Goal: Task Accomplishment & Management: Manage account settings

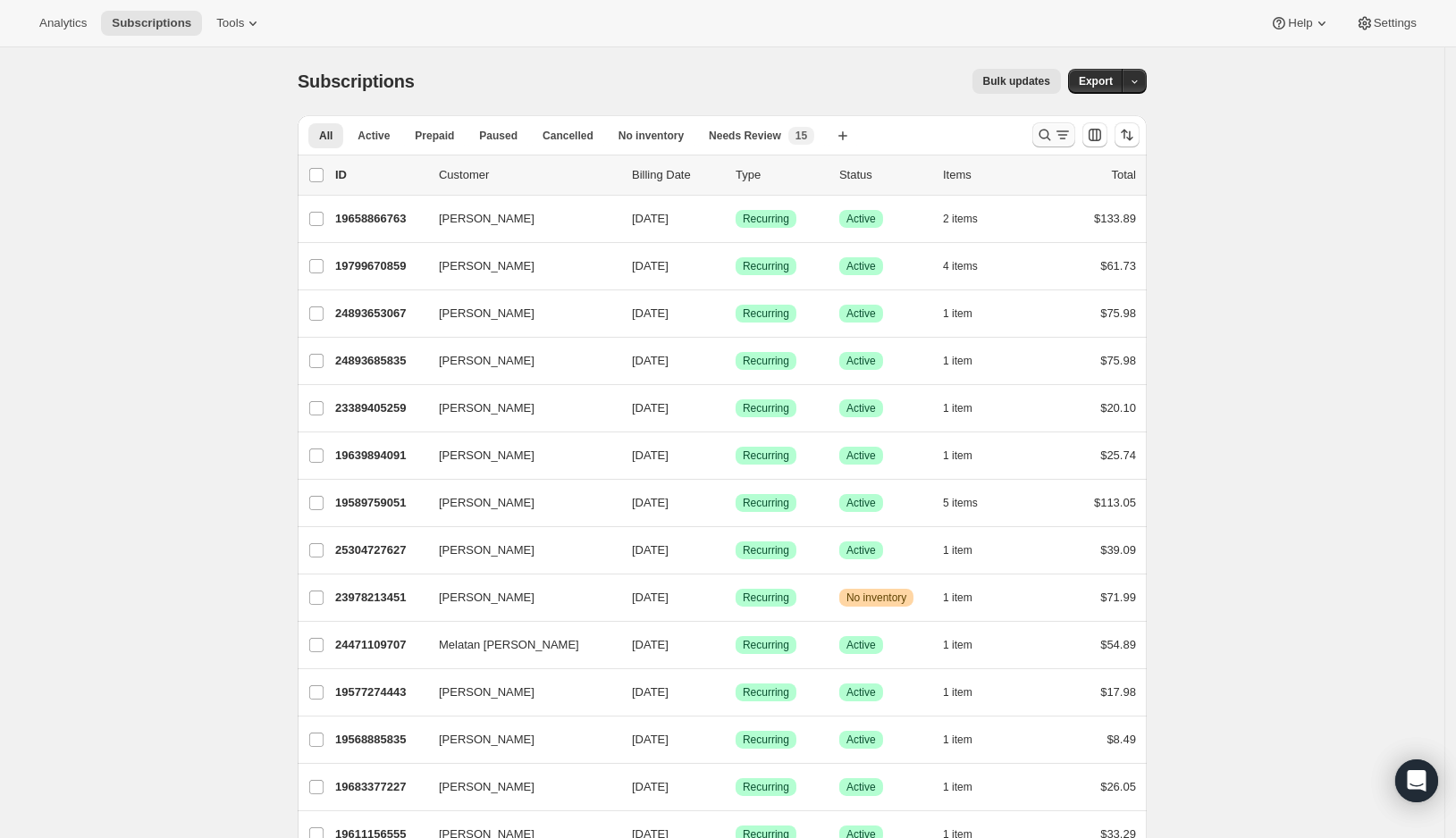
click at [1060, 133] on icon "Search and filter results" at bounding box center [1063, 135] width 18 height 18
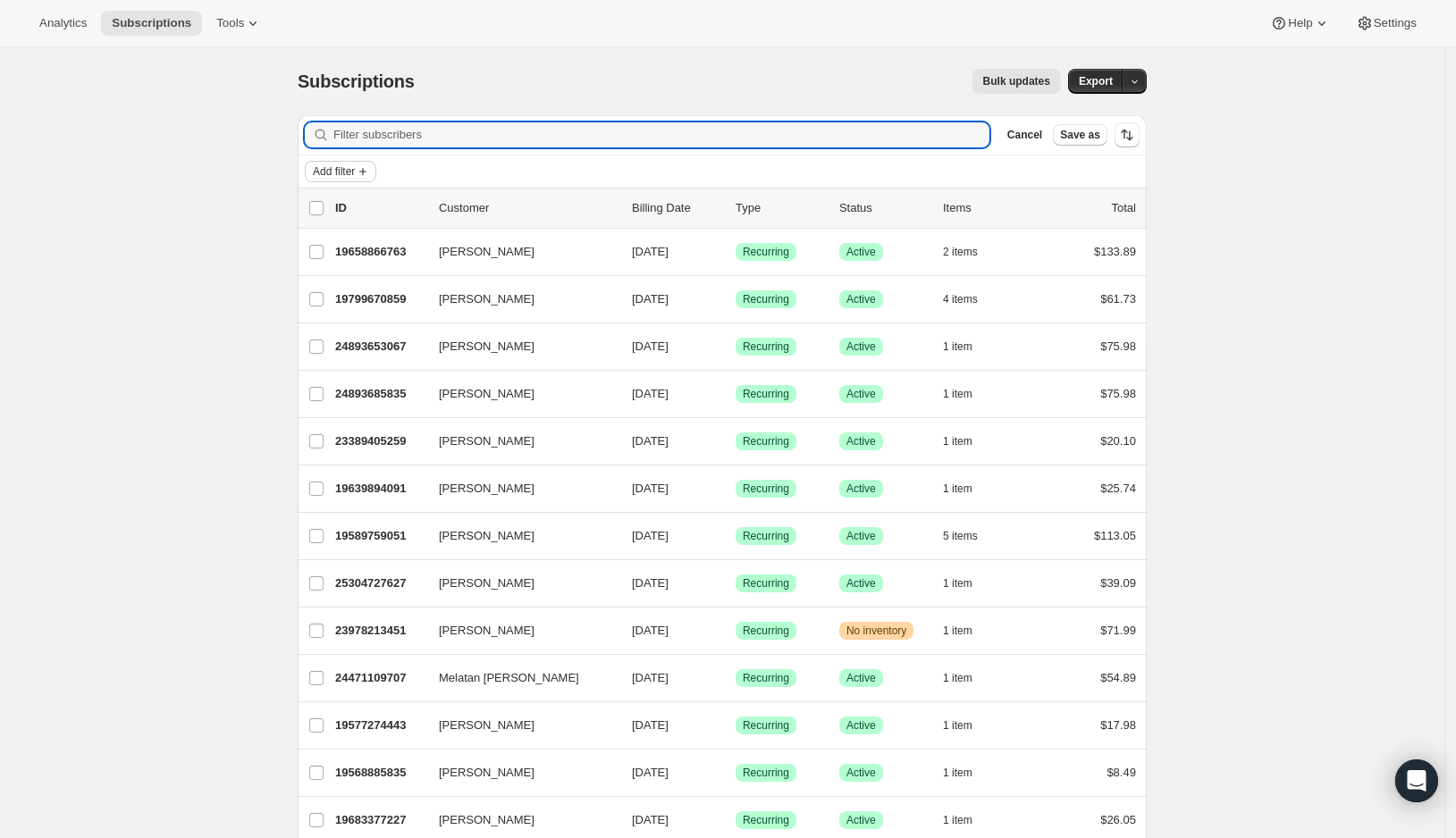
click at [339, 167] on span "Add filter" at bounding box center [334, 171] width 42 height 14
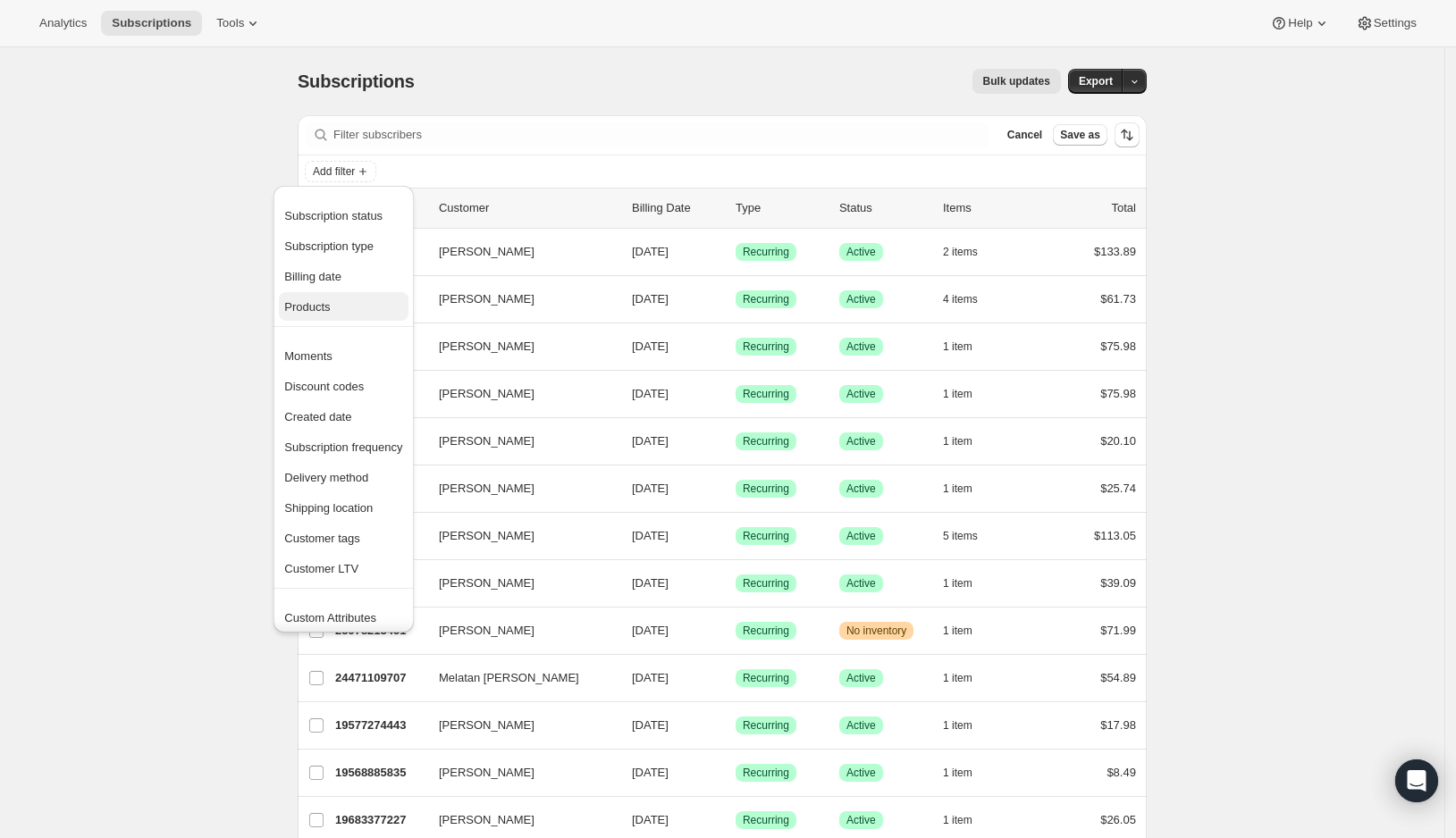
click at [341, 309] on span "Products" at bounding box center [343, 307] width 118 height 18
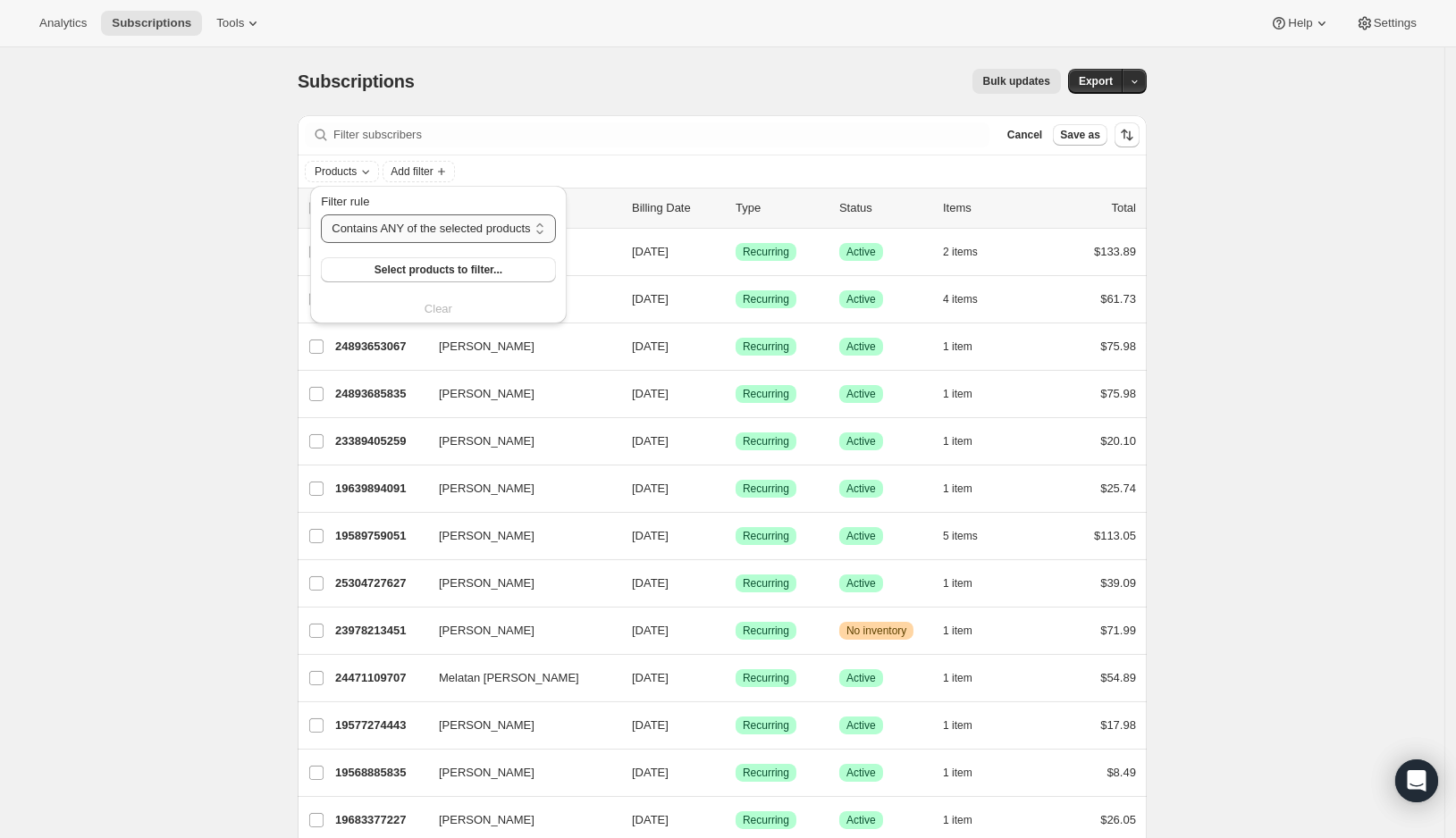
click option "Contains ANY of the selected products" at bounding box center [0, 0] width 0 height 0
click at [366, 268] on button "Select products to filter..." at bounding box center [438, 270] width 234 height 25
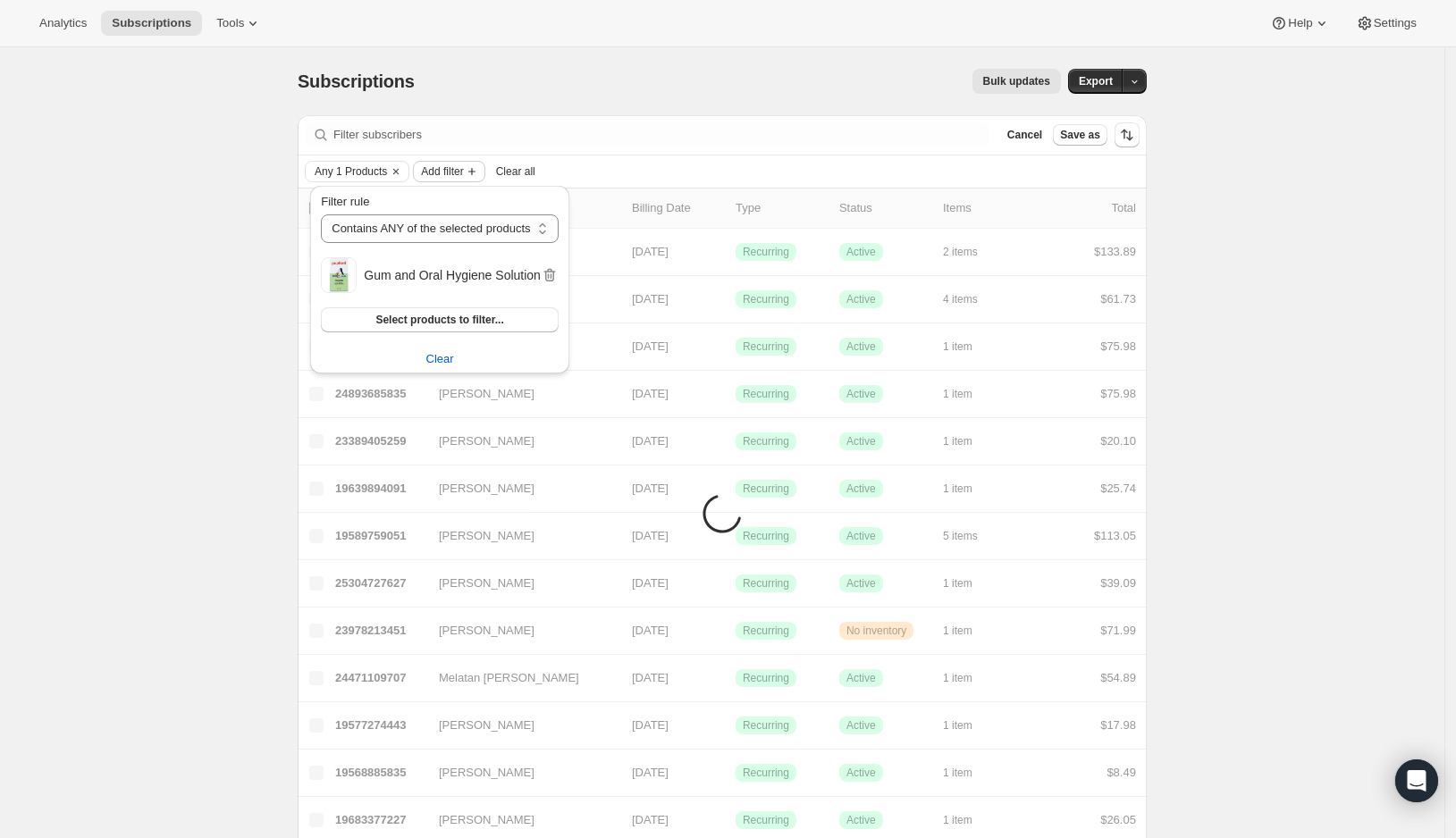
click at [477, 169] on button "Add filter" at bounding box center [448, 171] width 71 height 22
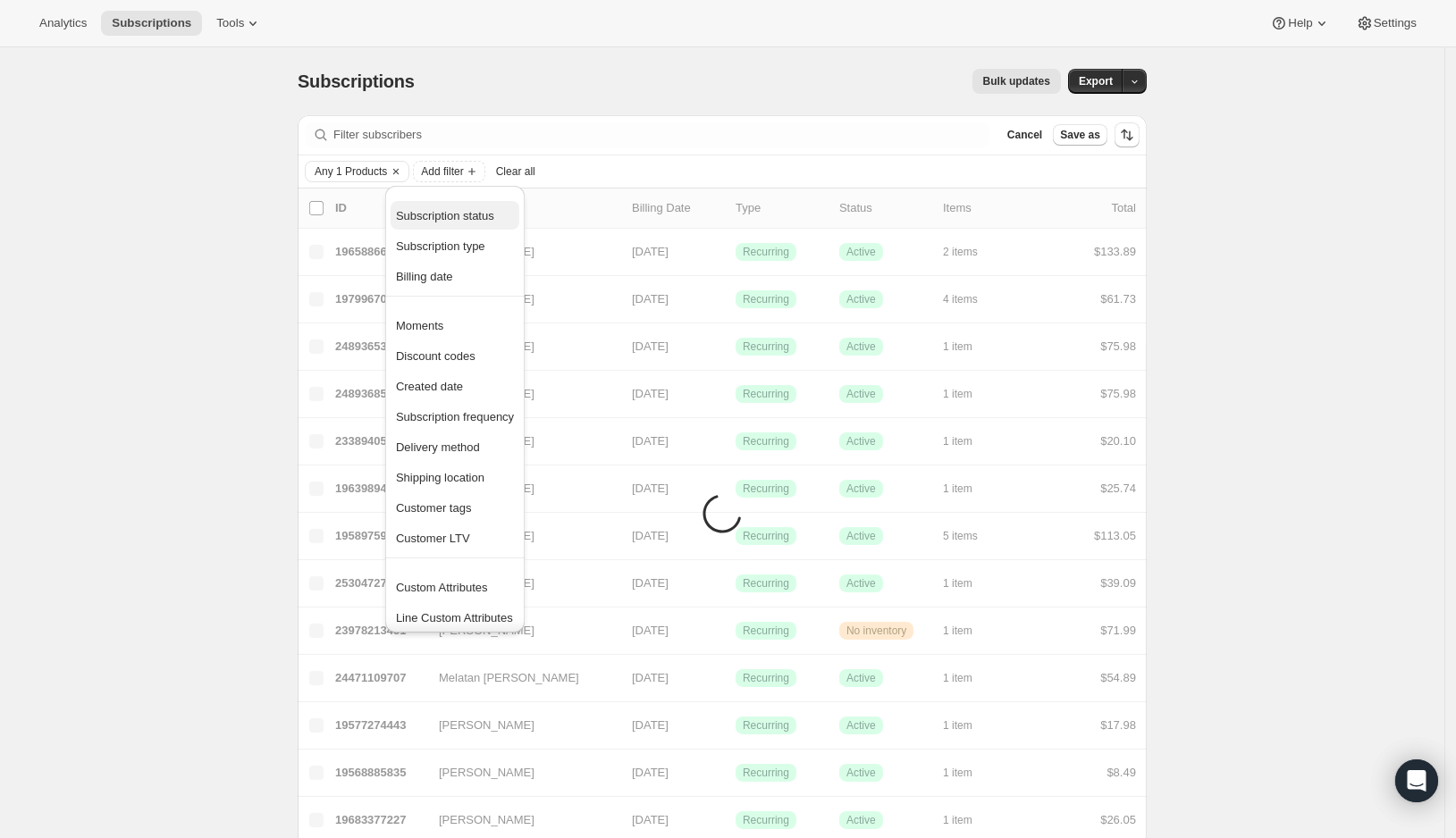
click at [474, 207] on span "Subscription status" at bounding box center [455, 216] width 118 height 18
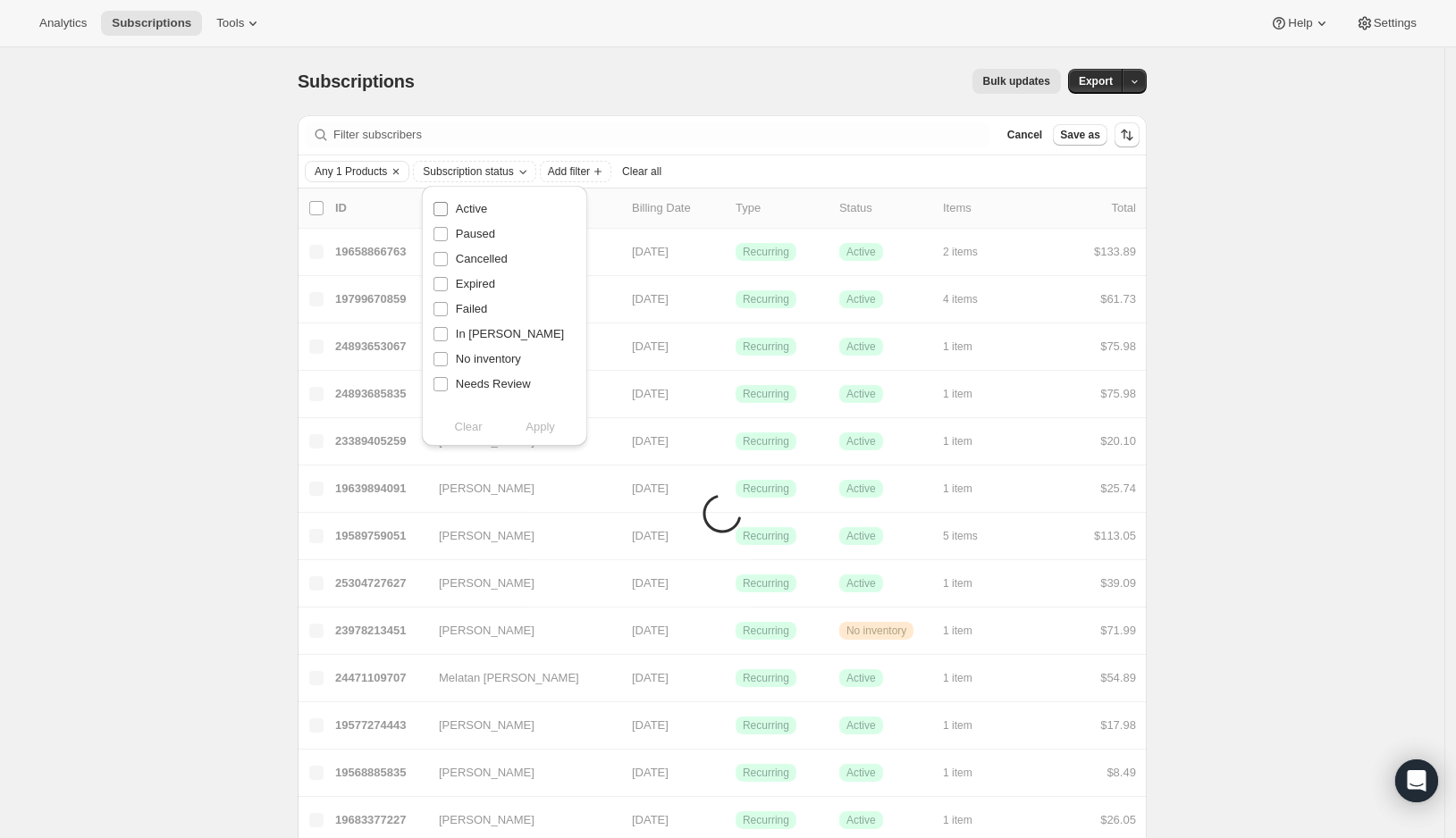
click at [463, 207] on span "Active" at bounding box center [471, 208] width 31 height 13
click at [448, 207] on input "Active" at bounding box center [440, 208] width 14 height 14
checkbox input "true"
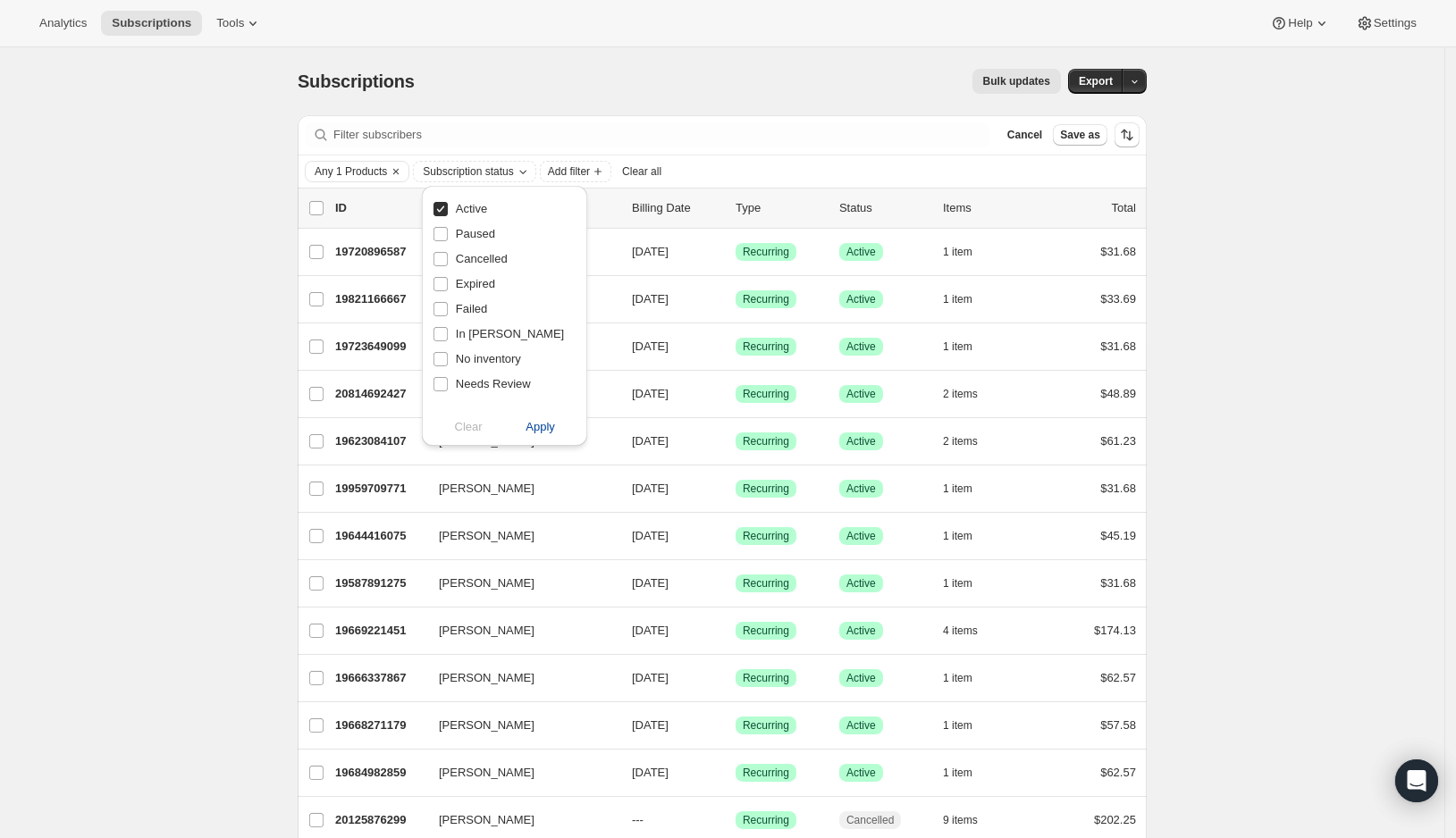
click at [532, 432] on span "Apply" at bounding box center [540, 427] width 29 height 18
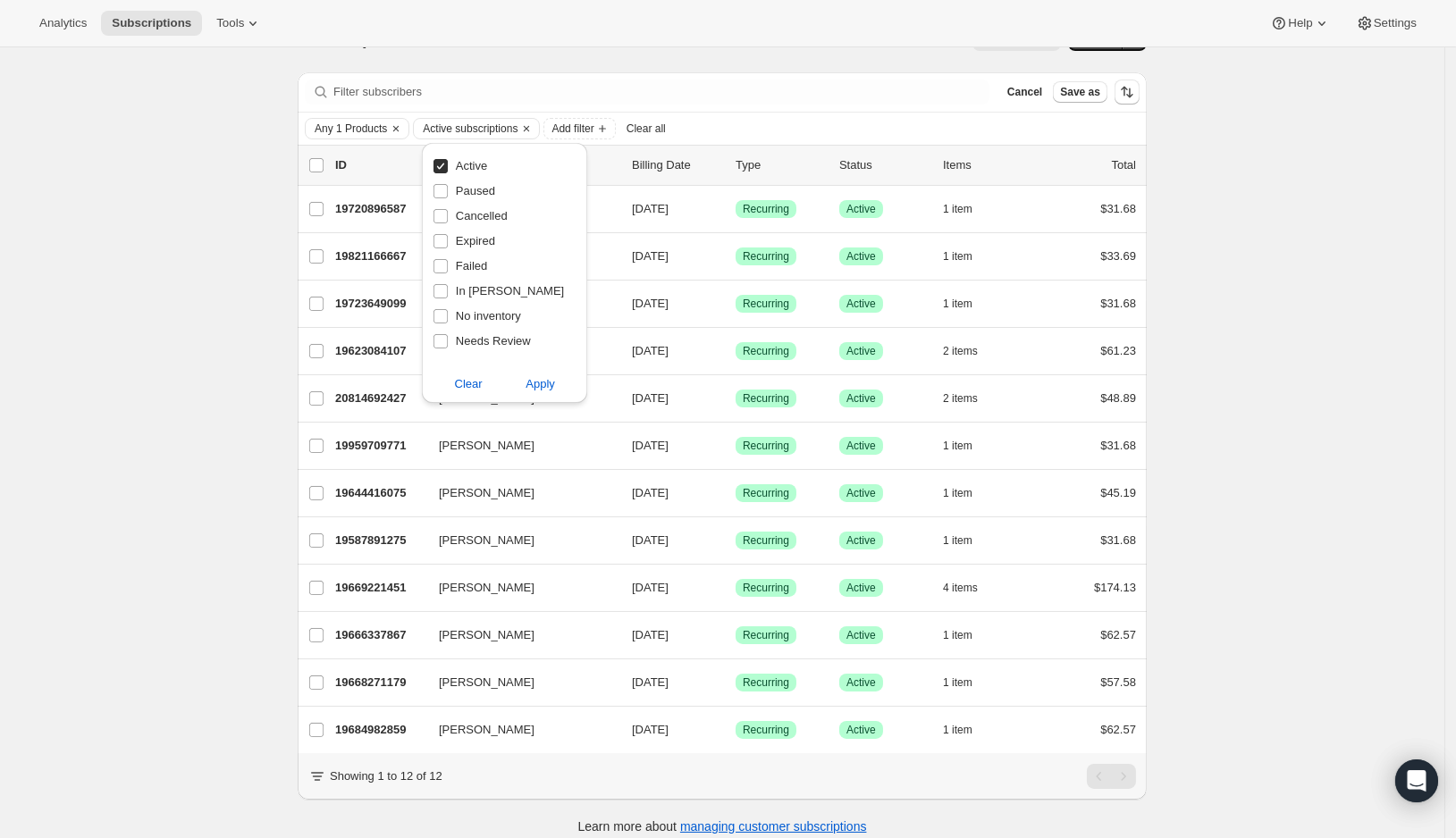
scroll to position [37, 0]
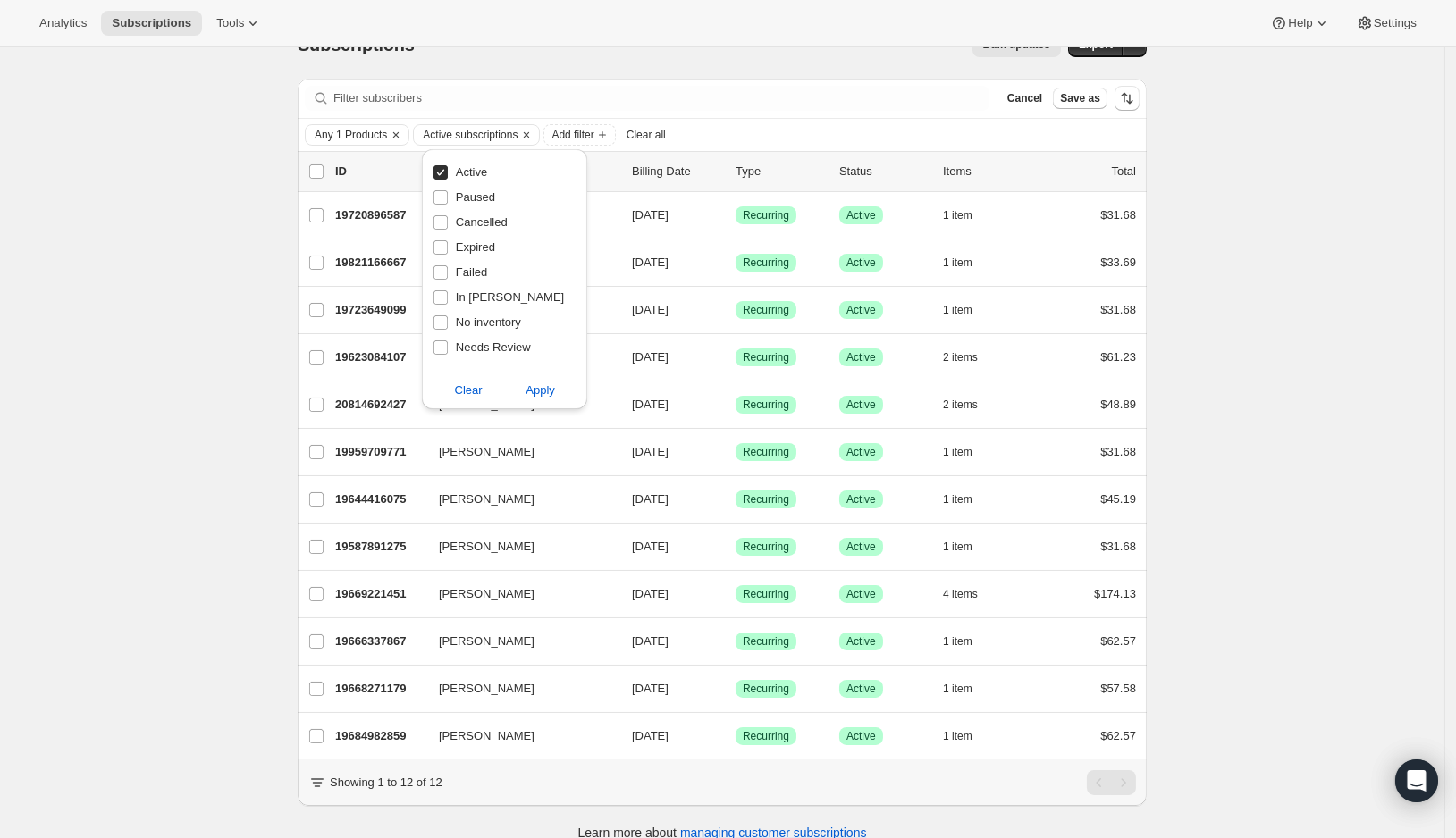
click at [1159, 201] on div "Subscriptions. This page is ready Subscriptions Bulk updates More actions Bulk …" at bounding box center [722, 434] width 891 height 848
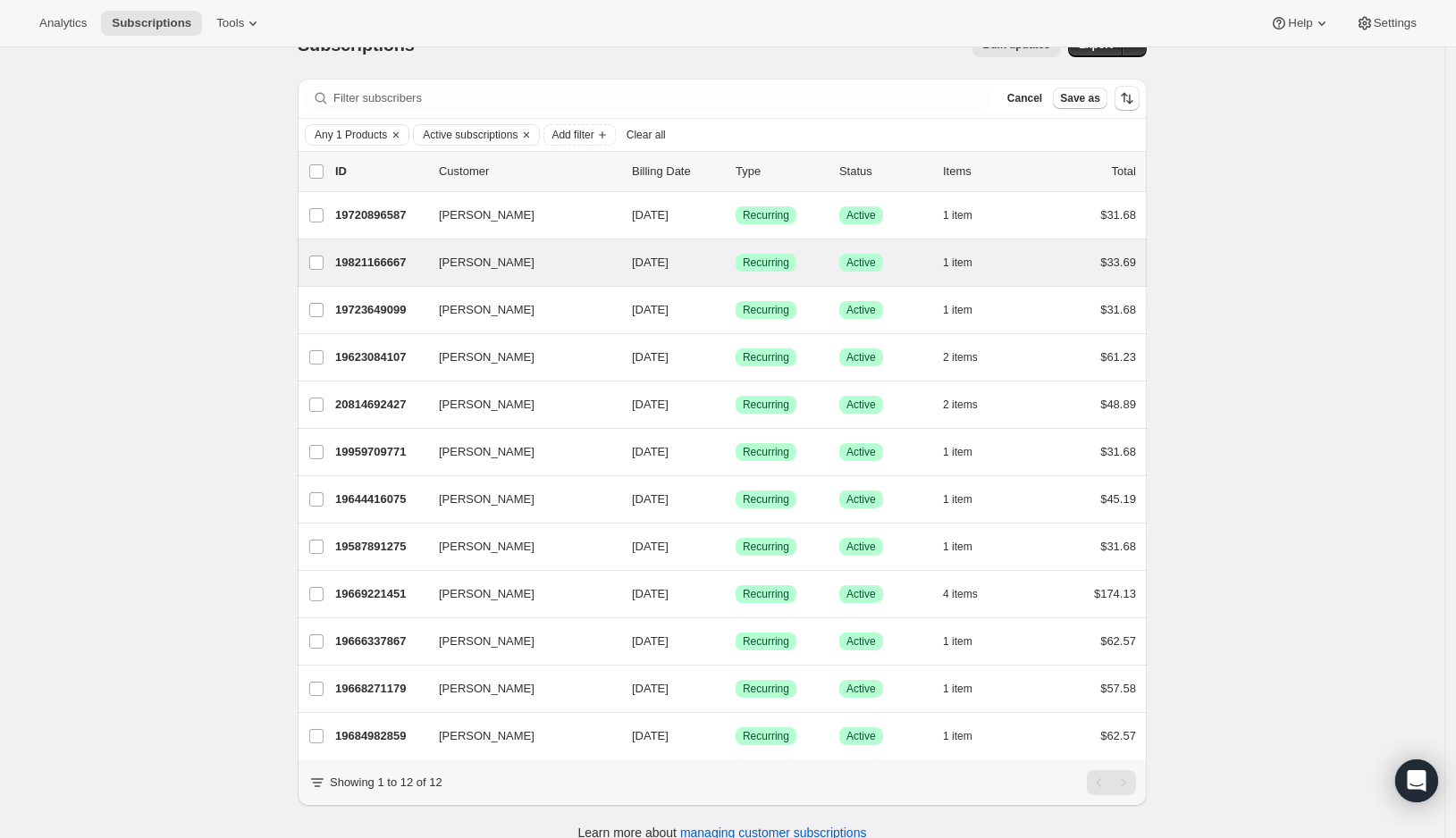
scroll to position [67, 0]
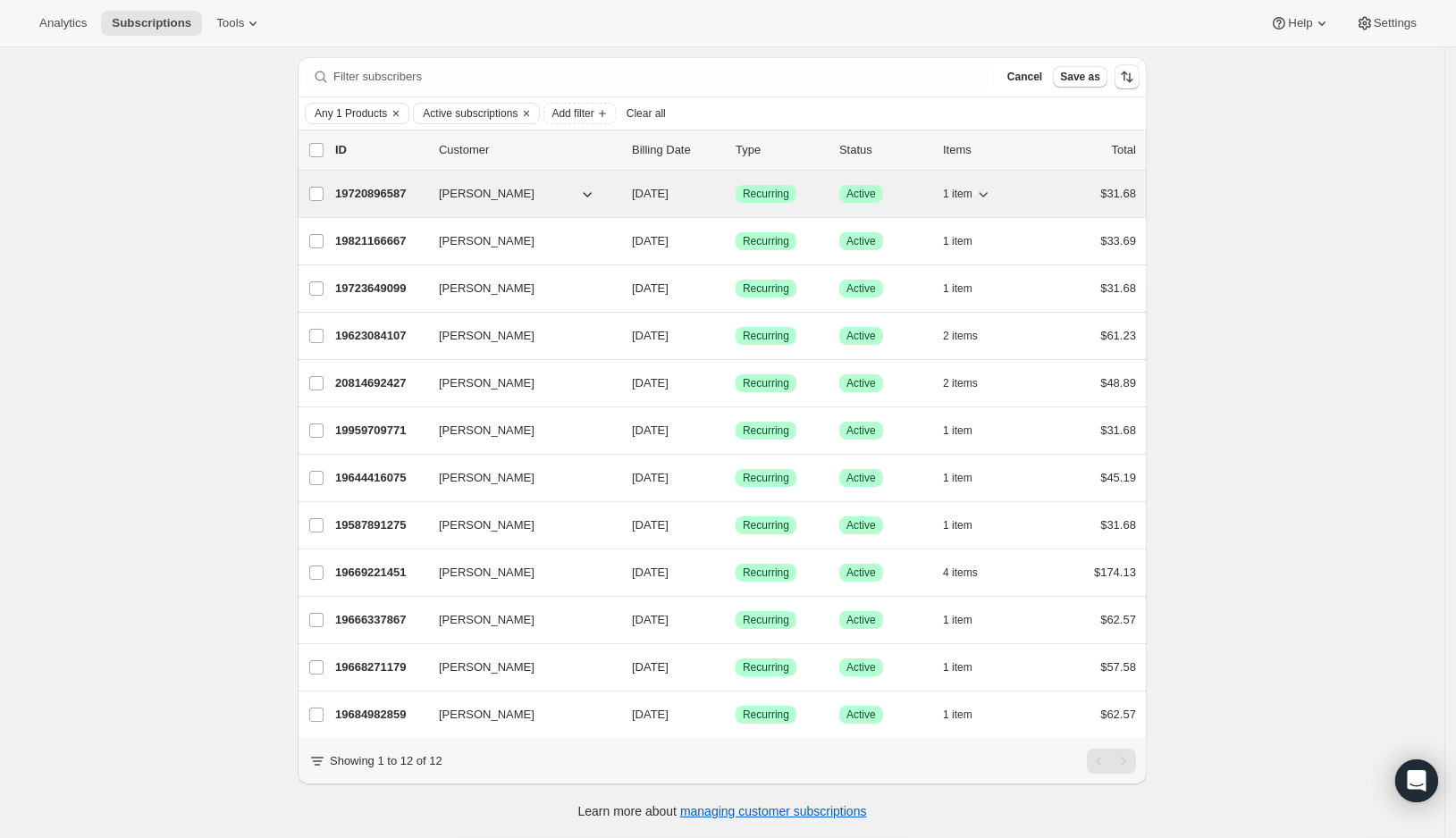
click at [591, 185] on icon "button" at bounding box center [586, 194] width 18 height 18
click at [1032, 183] on div "1 item" at bounding box center [987, 194] width 89 height 25
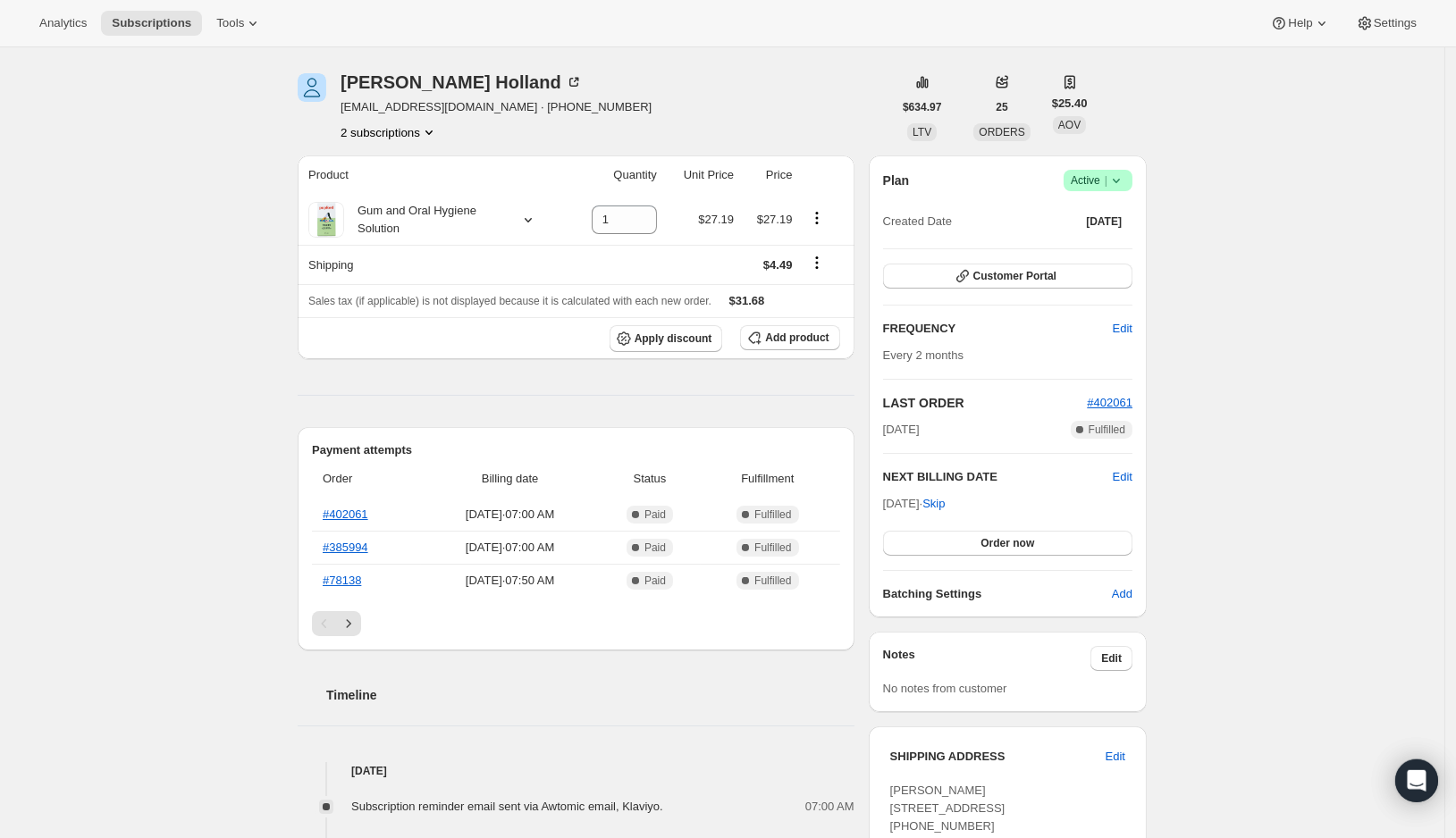
scroll to position [59, 0]
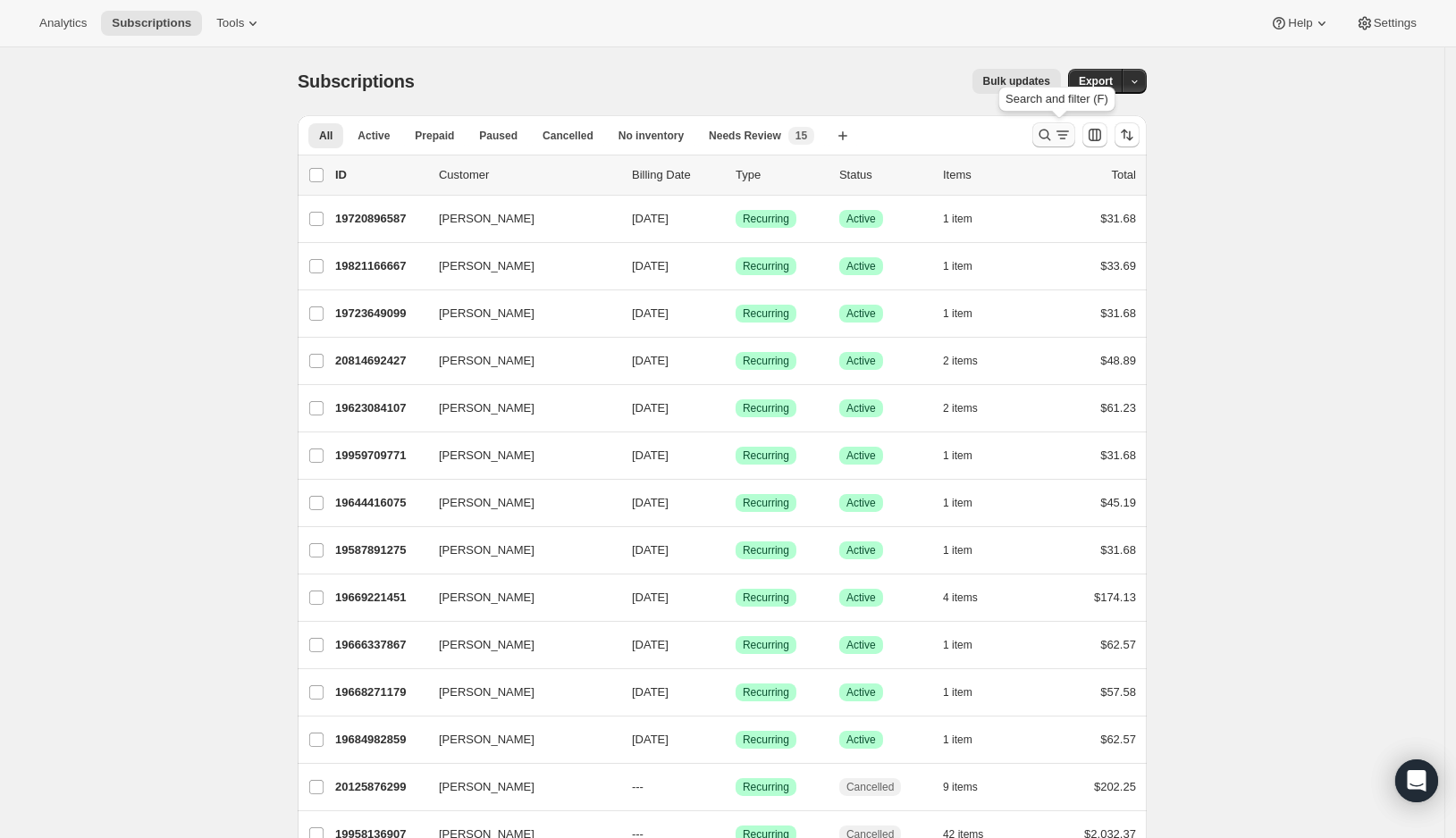
click at [1062, 136] on icon "Search and filter results" at bounding box center [1063, 135] width 18 height 18
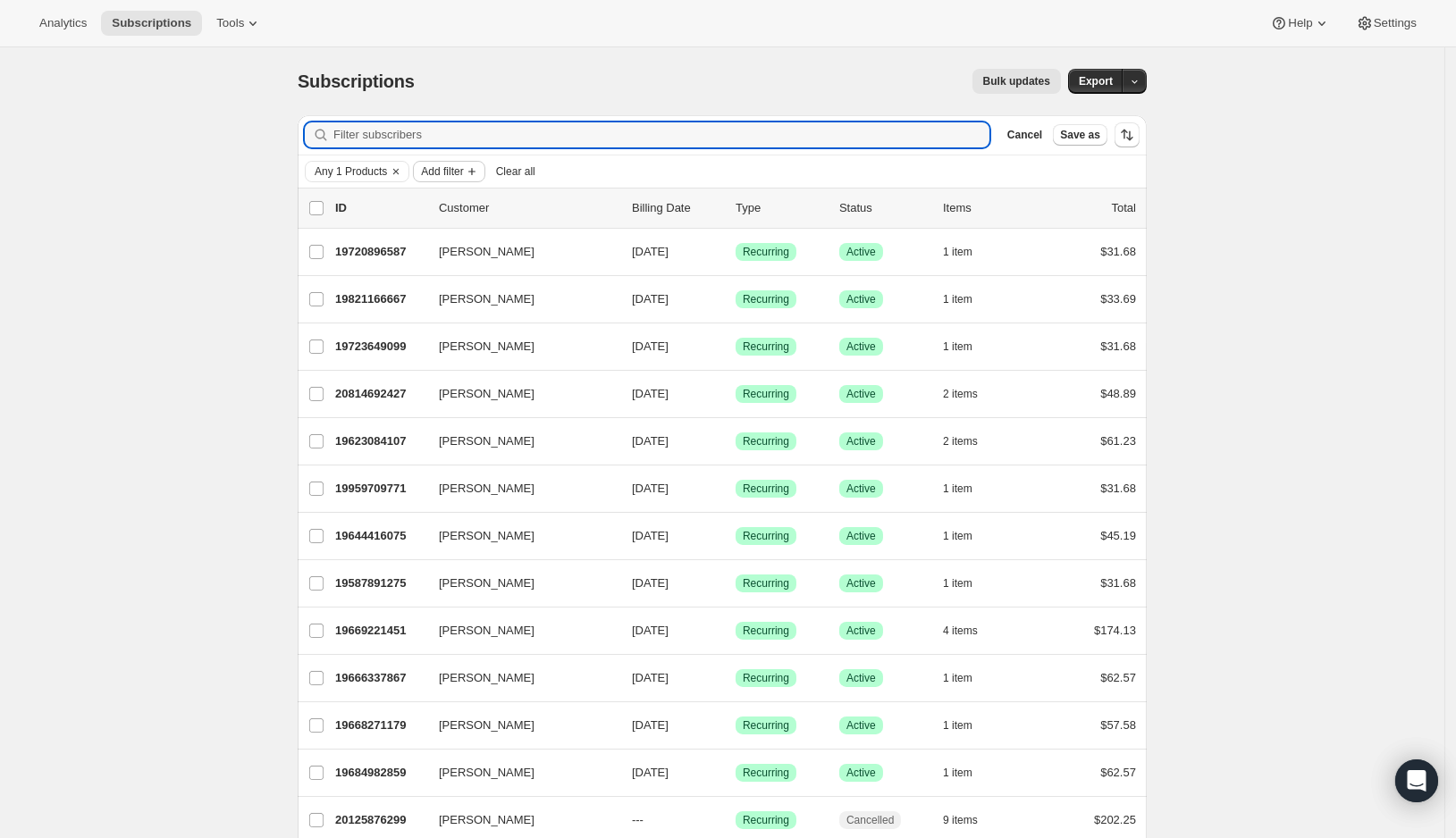
click at [475, 173] on icon "Add filter" at bounding box center [472, 172] width 8 height 8
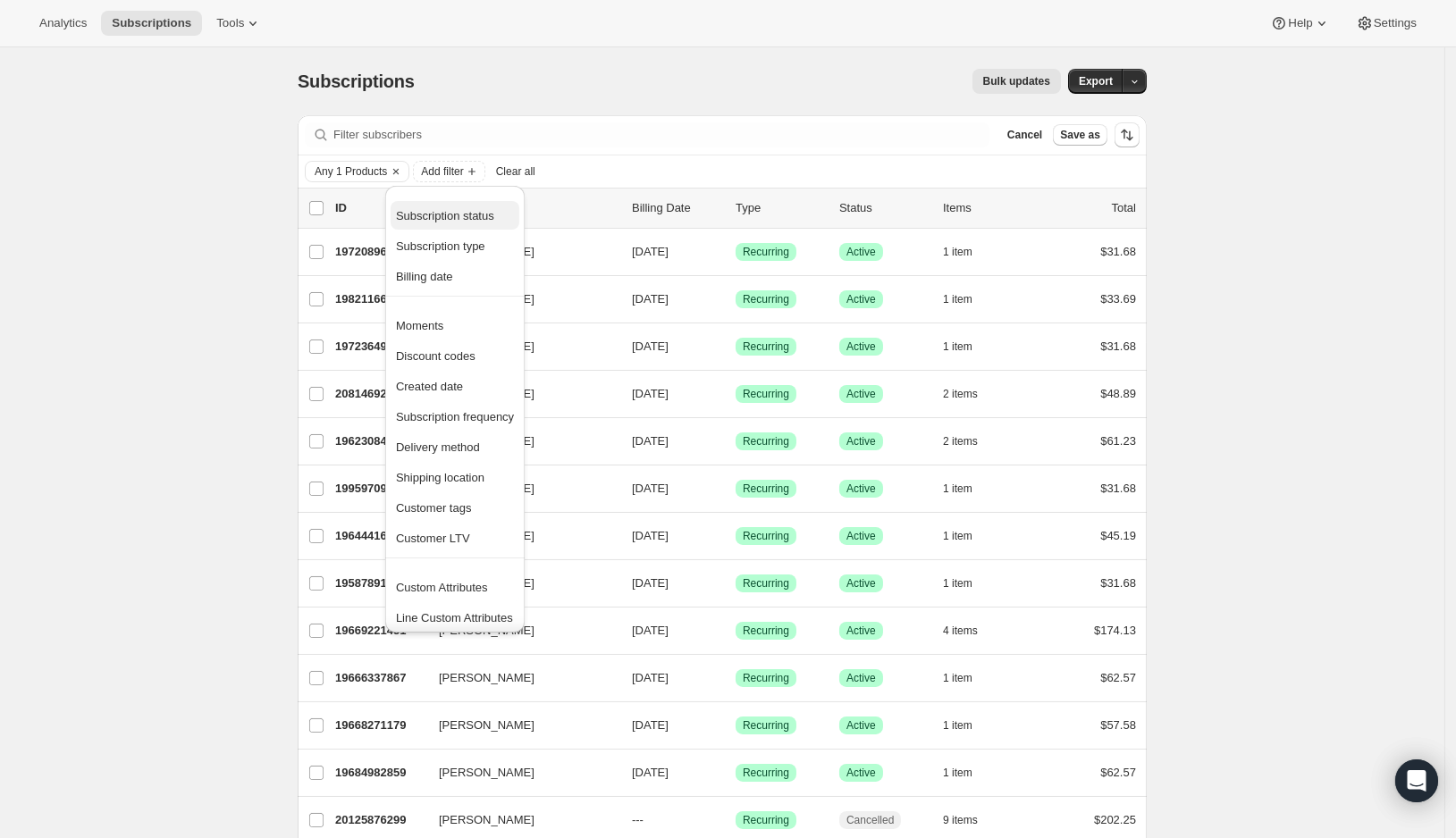
click at [457, 211] on span "Subscription status" at bounding box center [445, 216] width 98 height 13
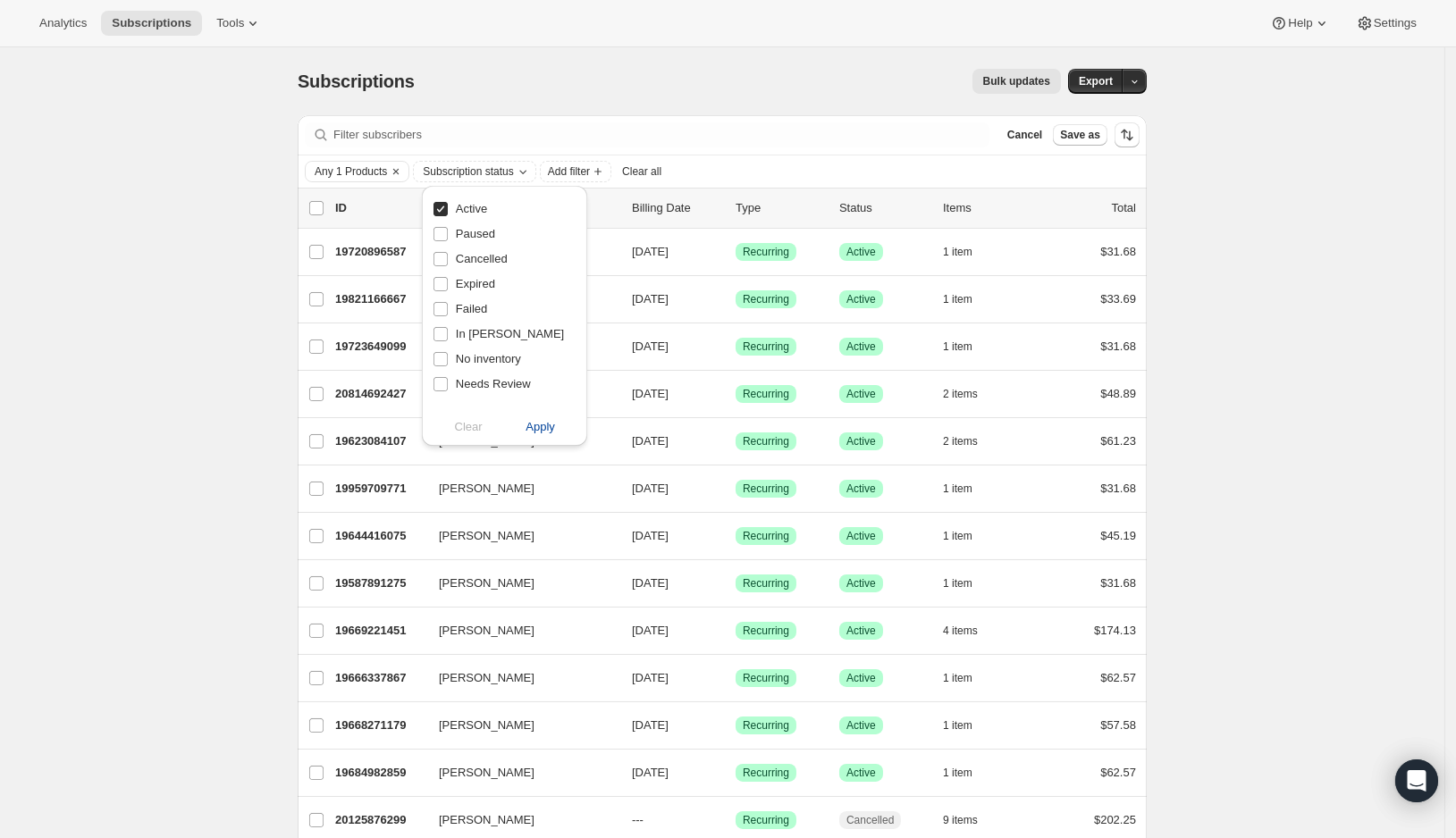
click at [530, 430] on span "Apply" at bounding box center [540, 427] width 29 height 18
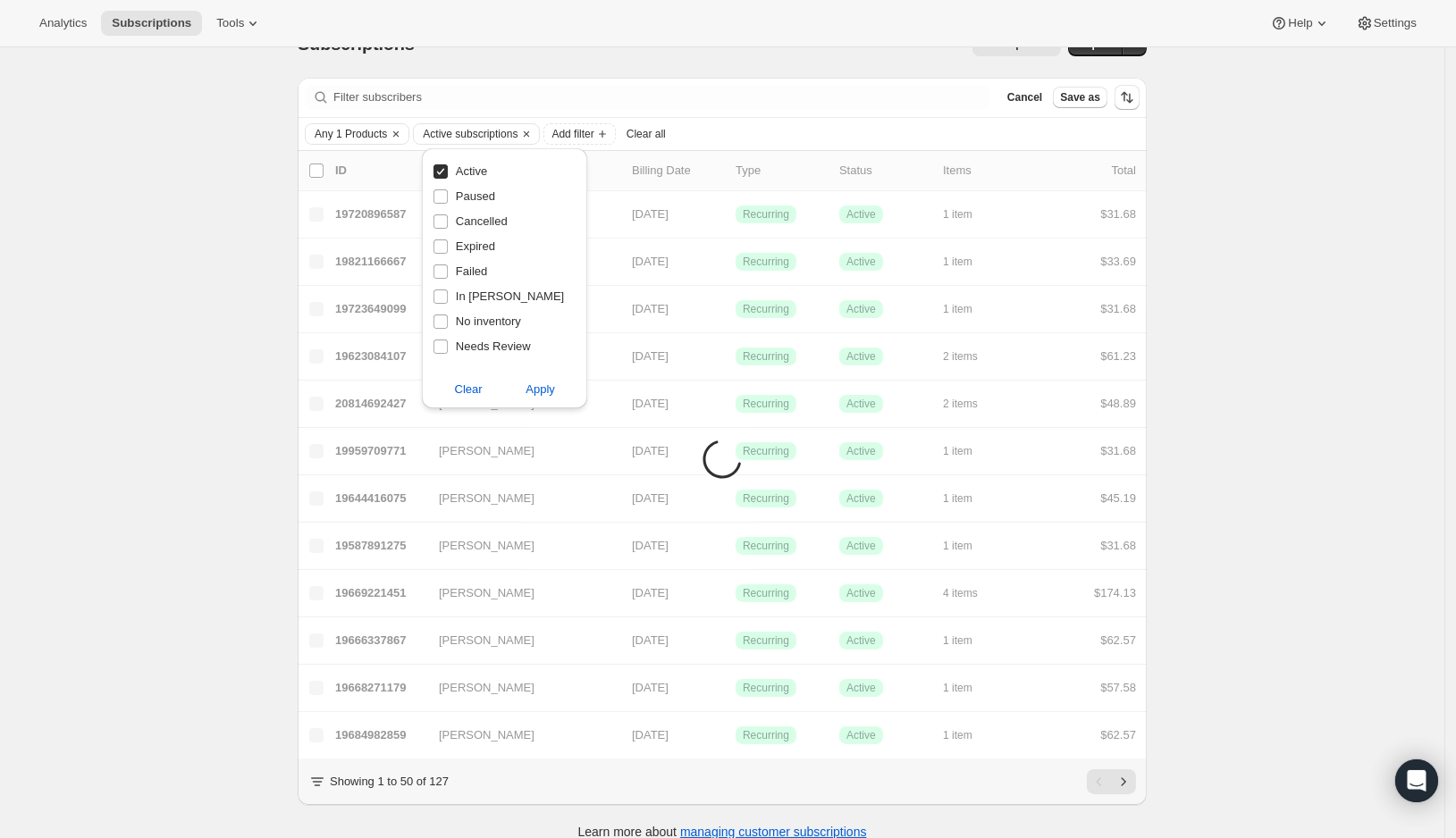
scroll to position [51, 0]
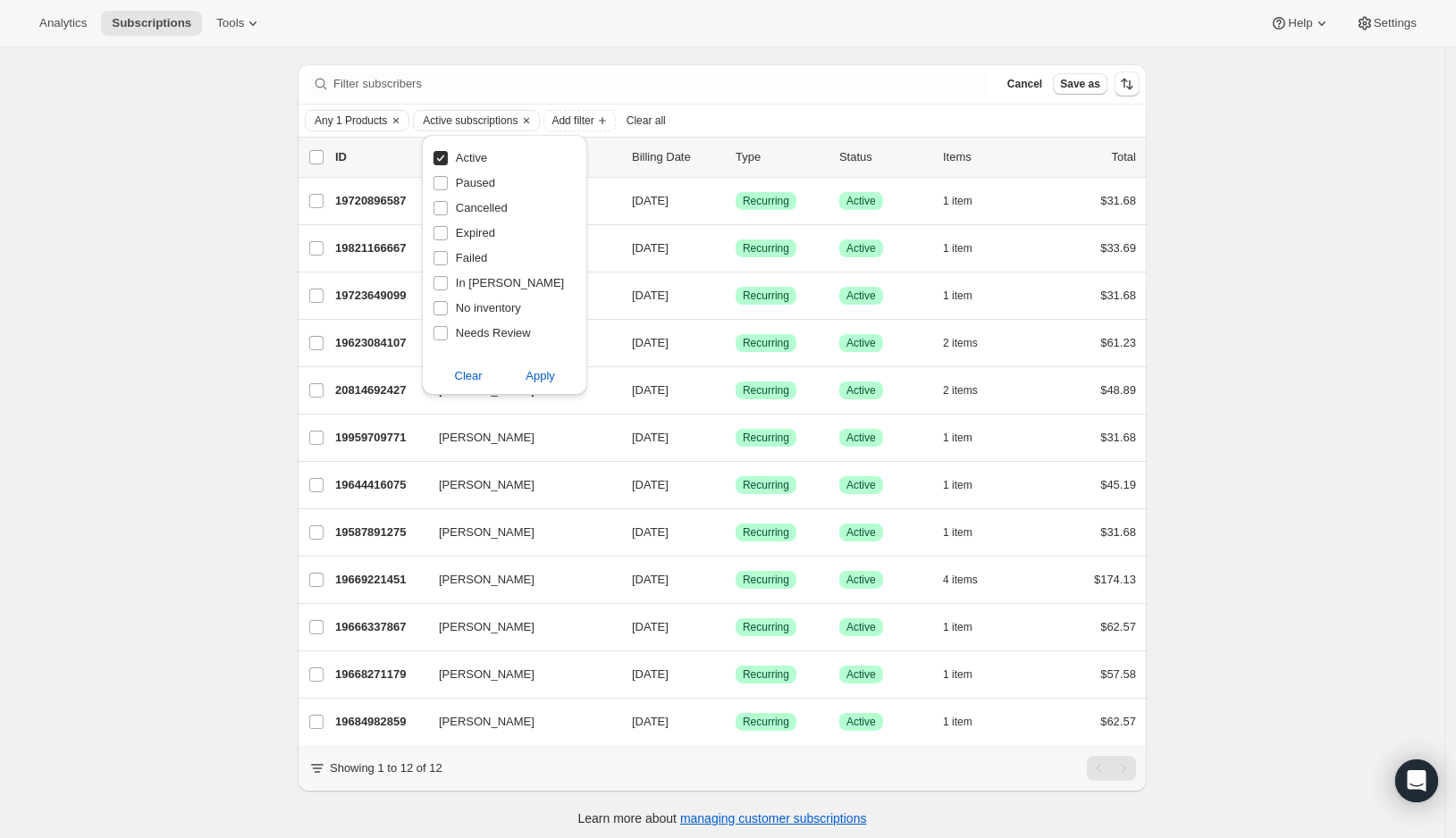
click at [176, 447] on div "Subscriptions. This page is ready Subscriptions Bulk updates More actions Bulk …" at bounding box center [721, 420] width 1444 height 848
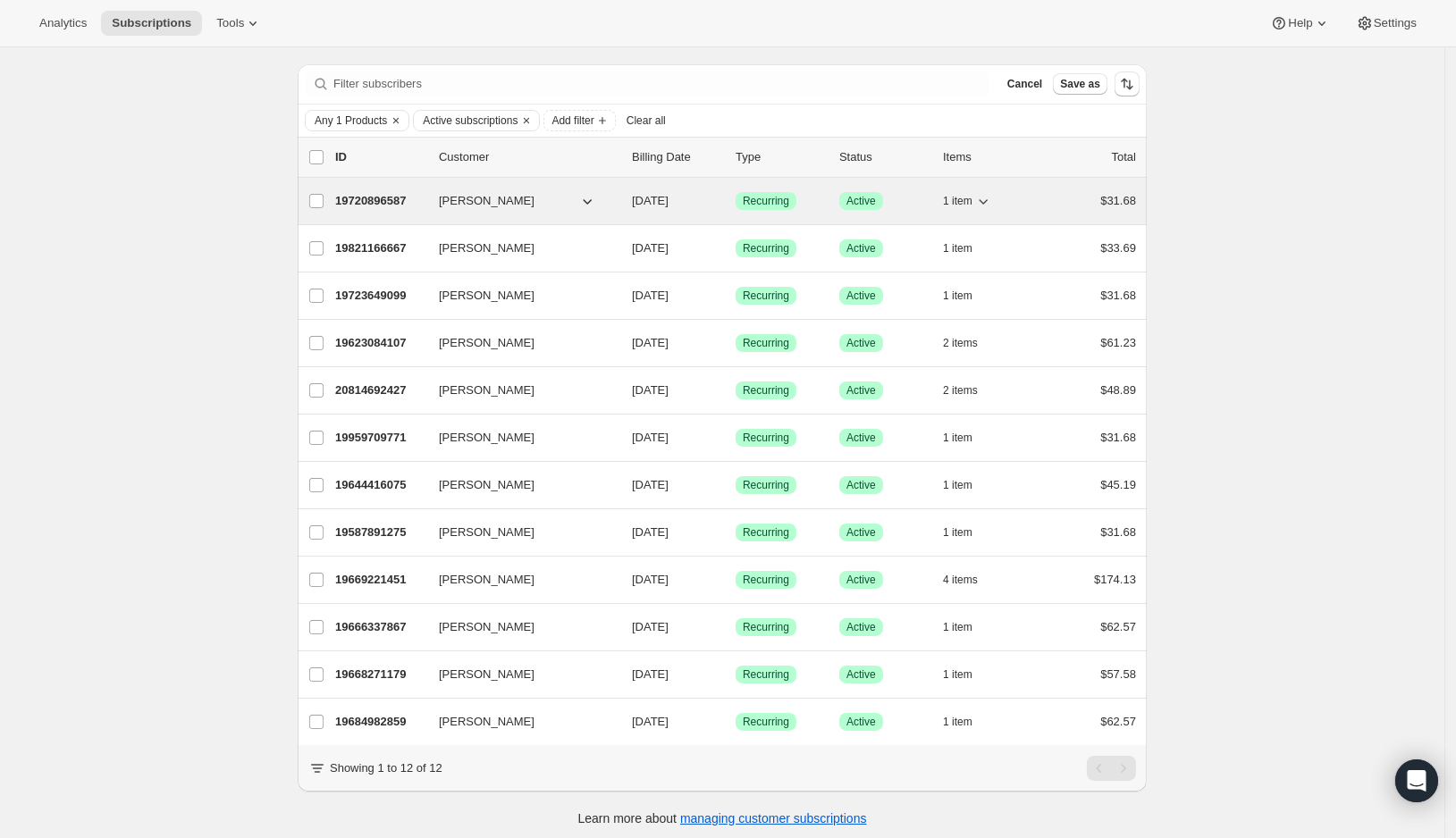
click at [1032, 198] on div "1 item" at bounding box center [987, 200] width 89 height 25
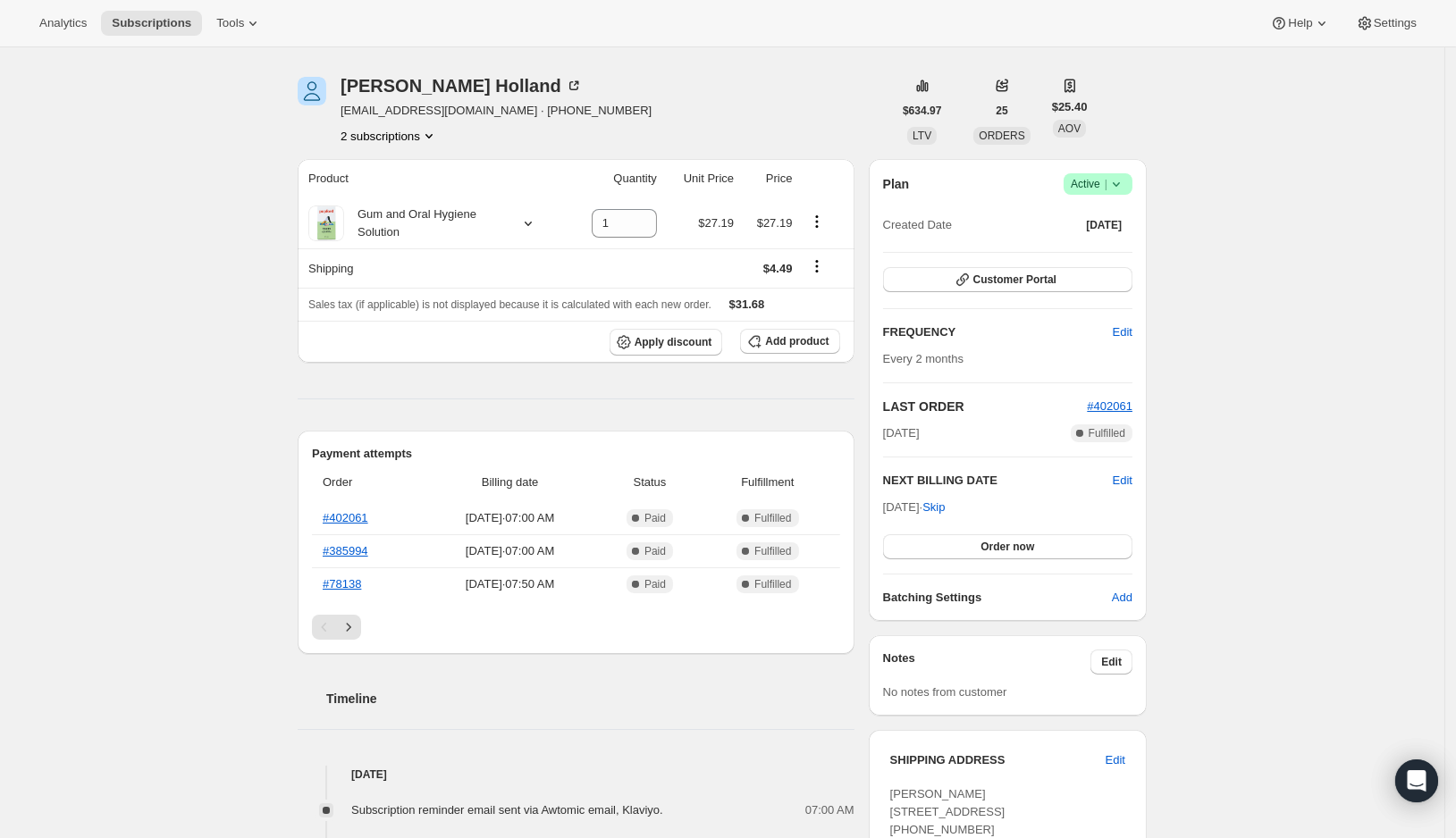
scroll to position [51, 0]
click at [999, 283] on span "Customer Portal" at bounding box center [1014, 281] width 83 height 14
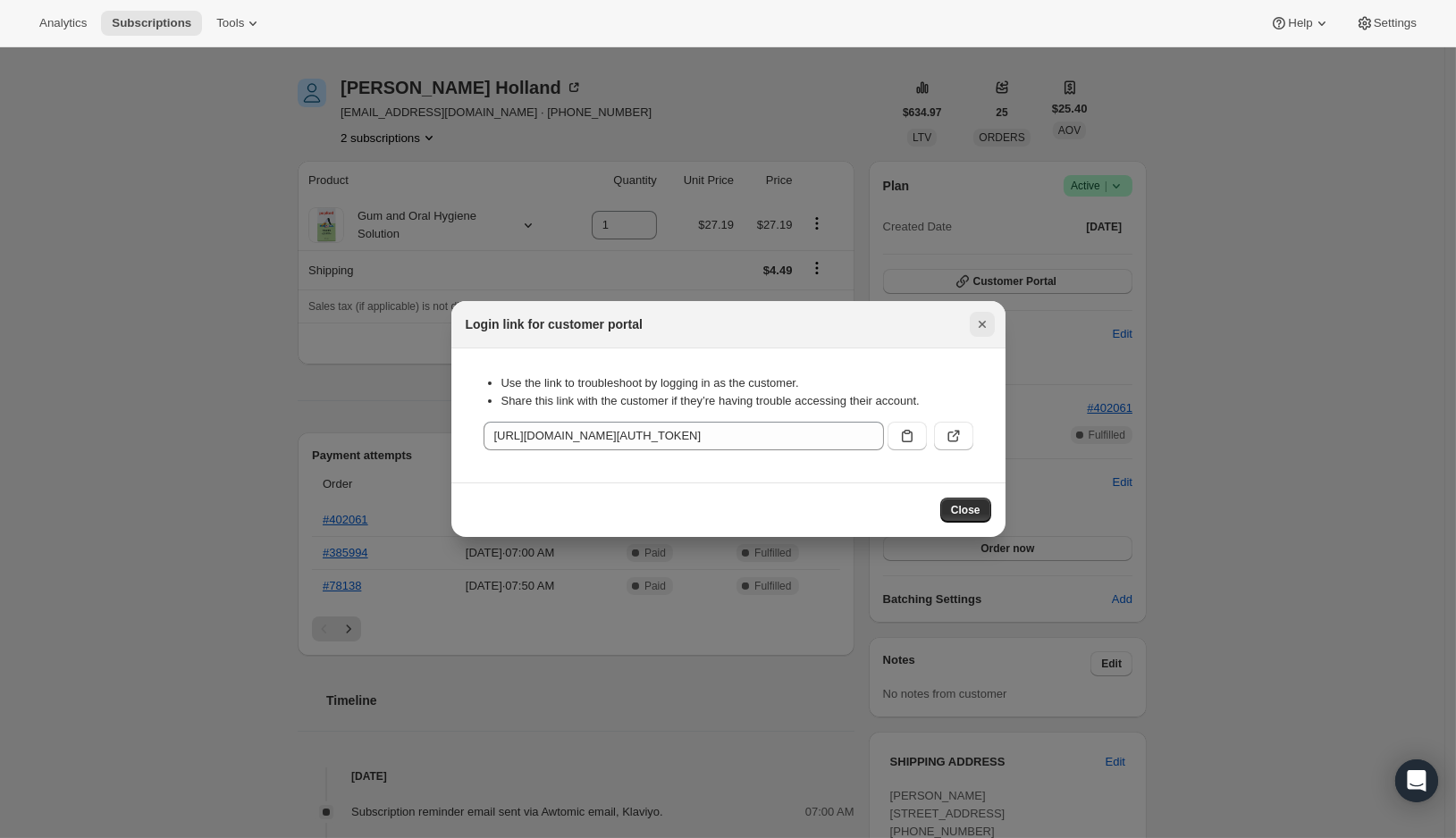
click at [987, 323] on icon "Close" at bounding box center [982, 324] width 18 height 18
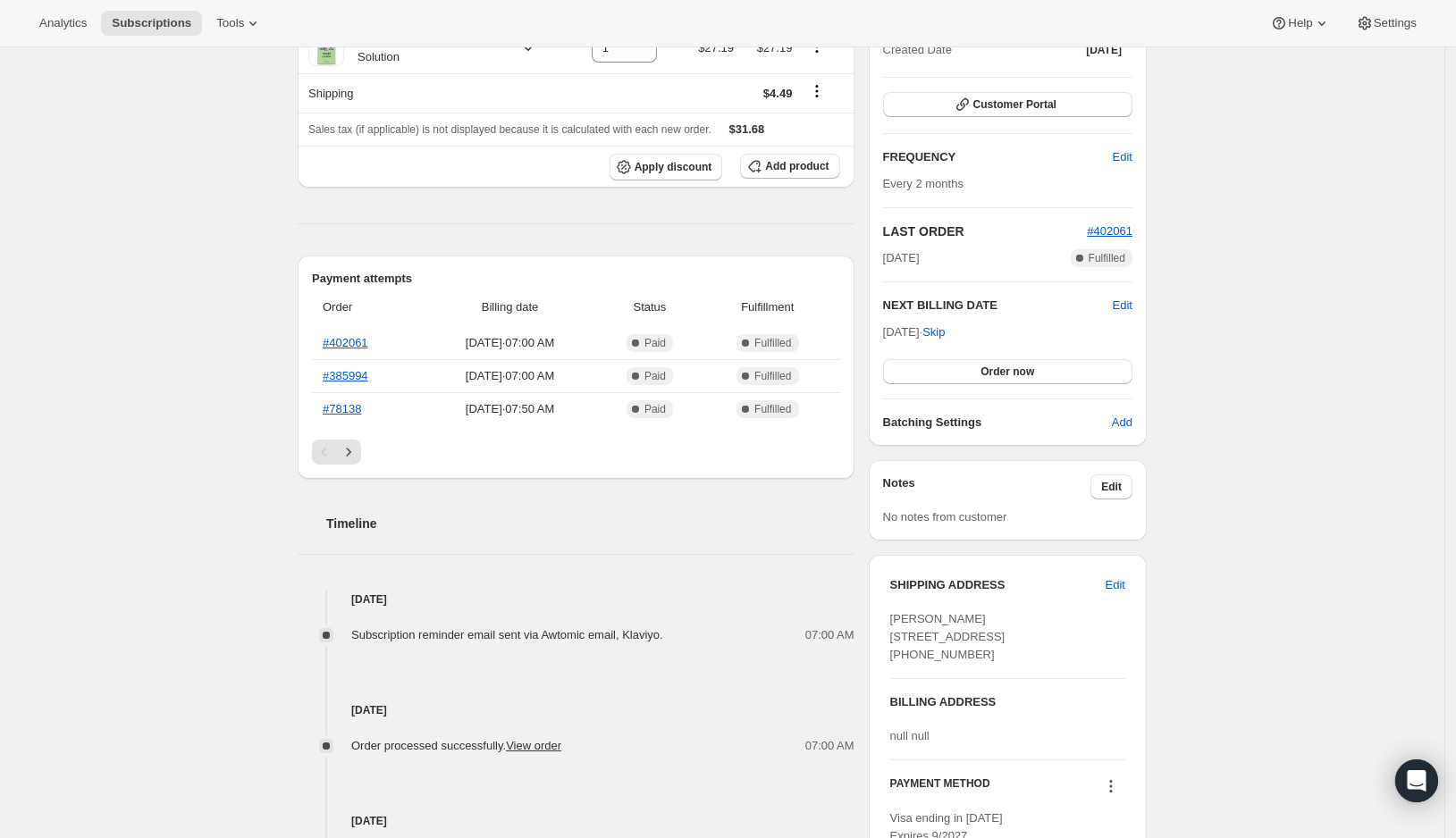
scroll to position [0, 0]
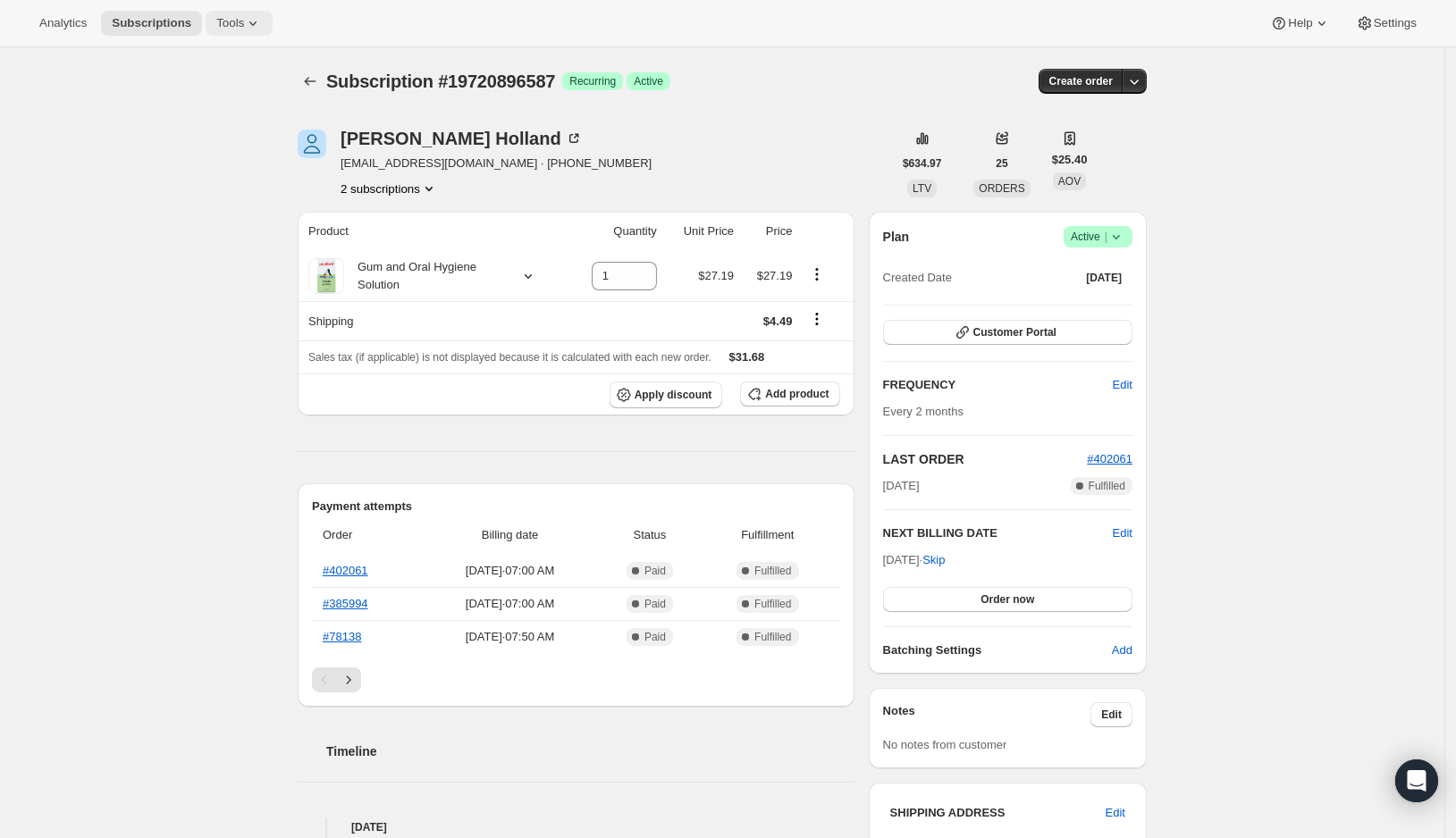
click at [261, 16] on icon at bounding box center [253, 23] width 18 height 18
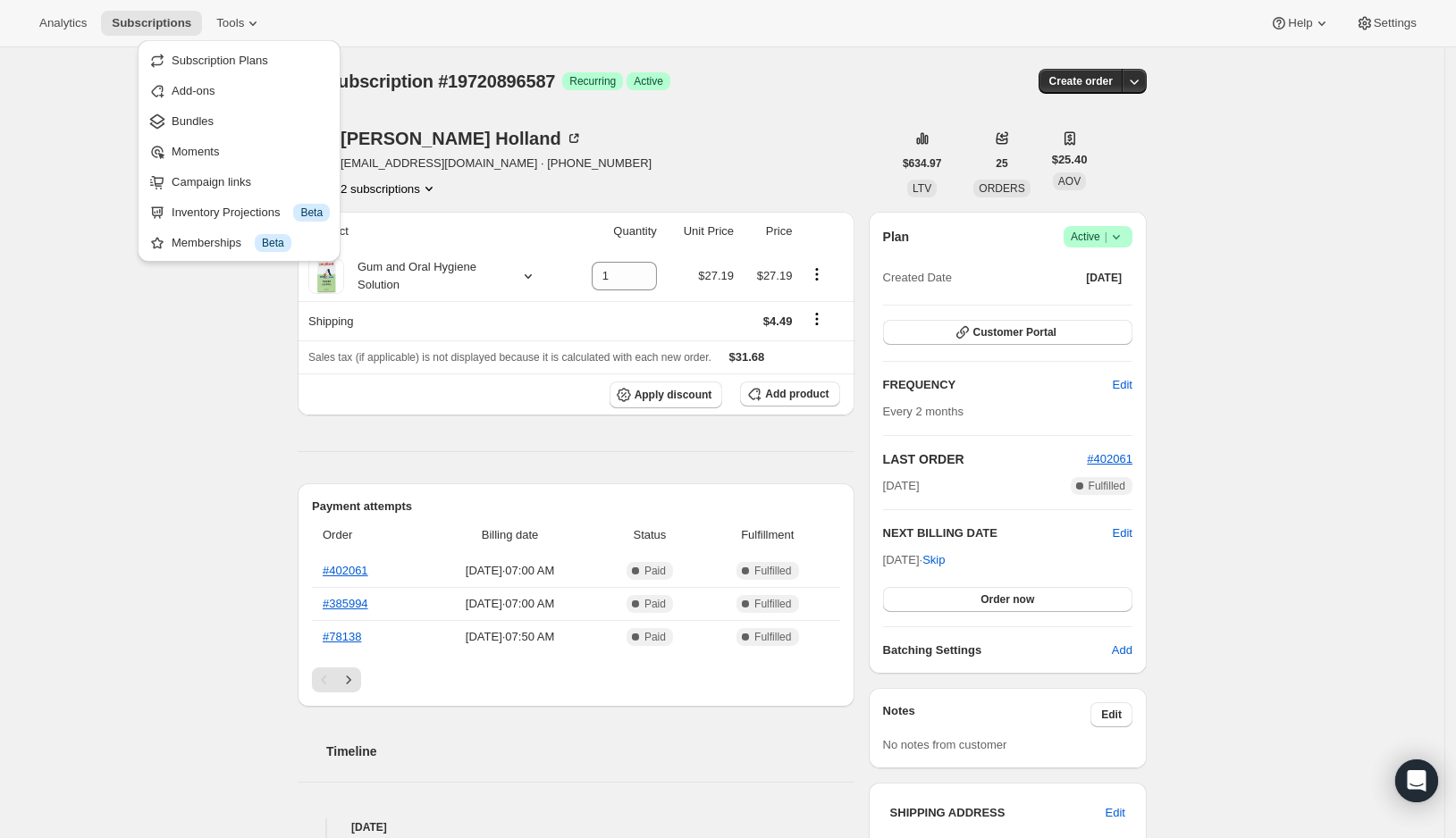
click at [725, 127] on div "[PERSON_NAME] [EMAIL_ADDRESS][DOMAIN_NAME] · [PHONE_NUMBER] 2 subscriptions $63…" at bounding box center [715, 735] width 863 height 1269
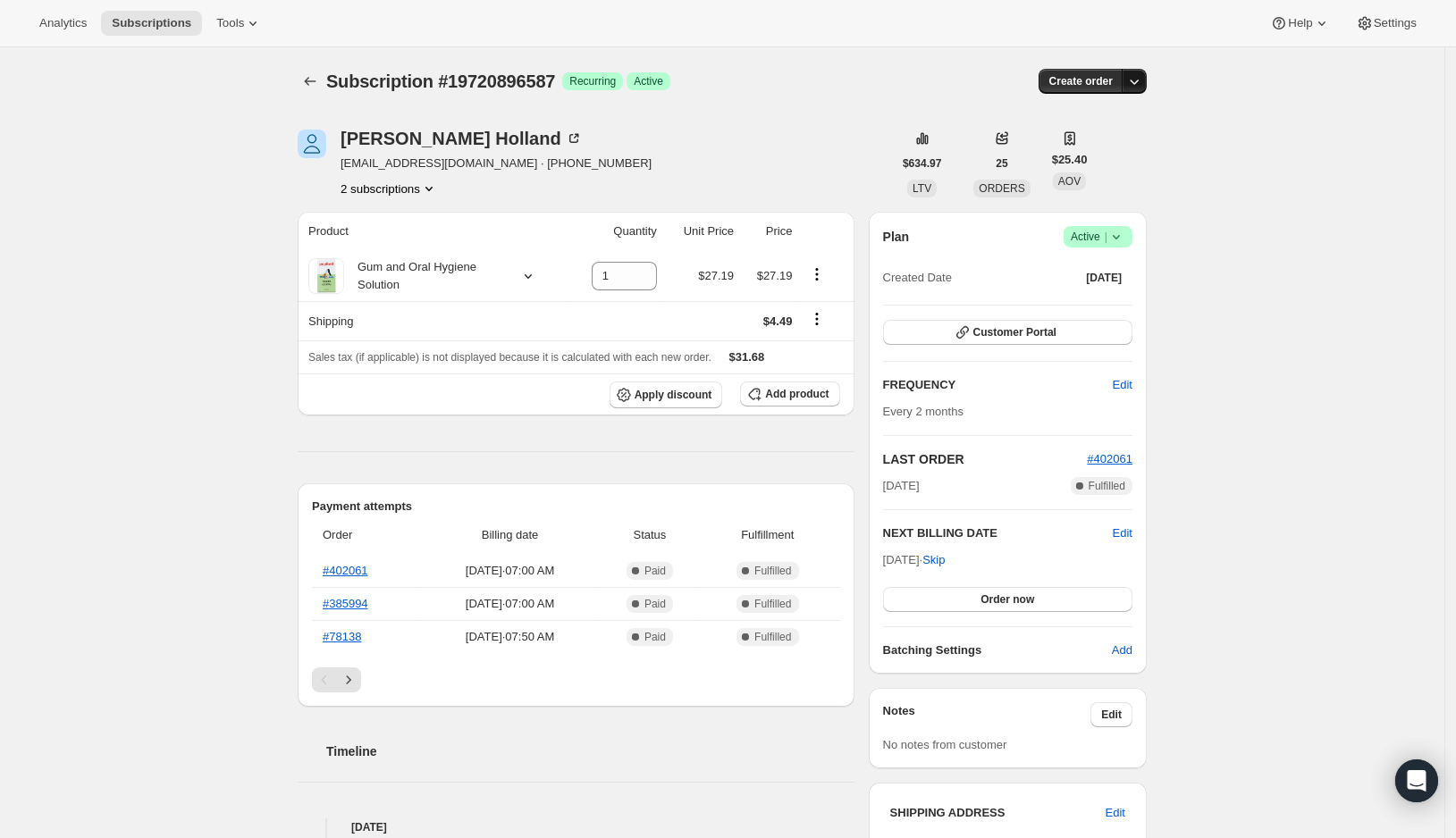
click at [1143, 86] on icon "button" at bounding box center [1134, 81] width 18 height 18
click at [1309, 180] on div "Subscription #19720896587. This page is ready Subscription #19720896587 Success…" at bounding box center [721, 735] width 1444 height 1377
click at [188, 29] on span "Subscriptions" at bounding box center [152, 23] width 80 height 14
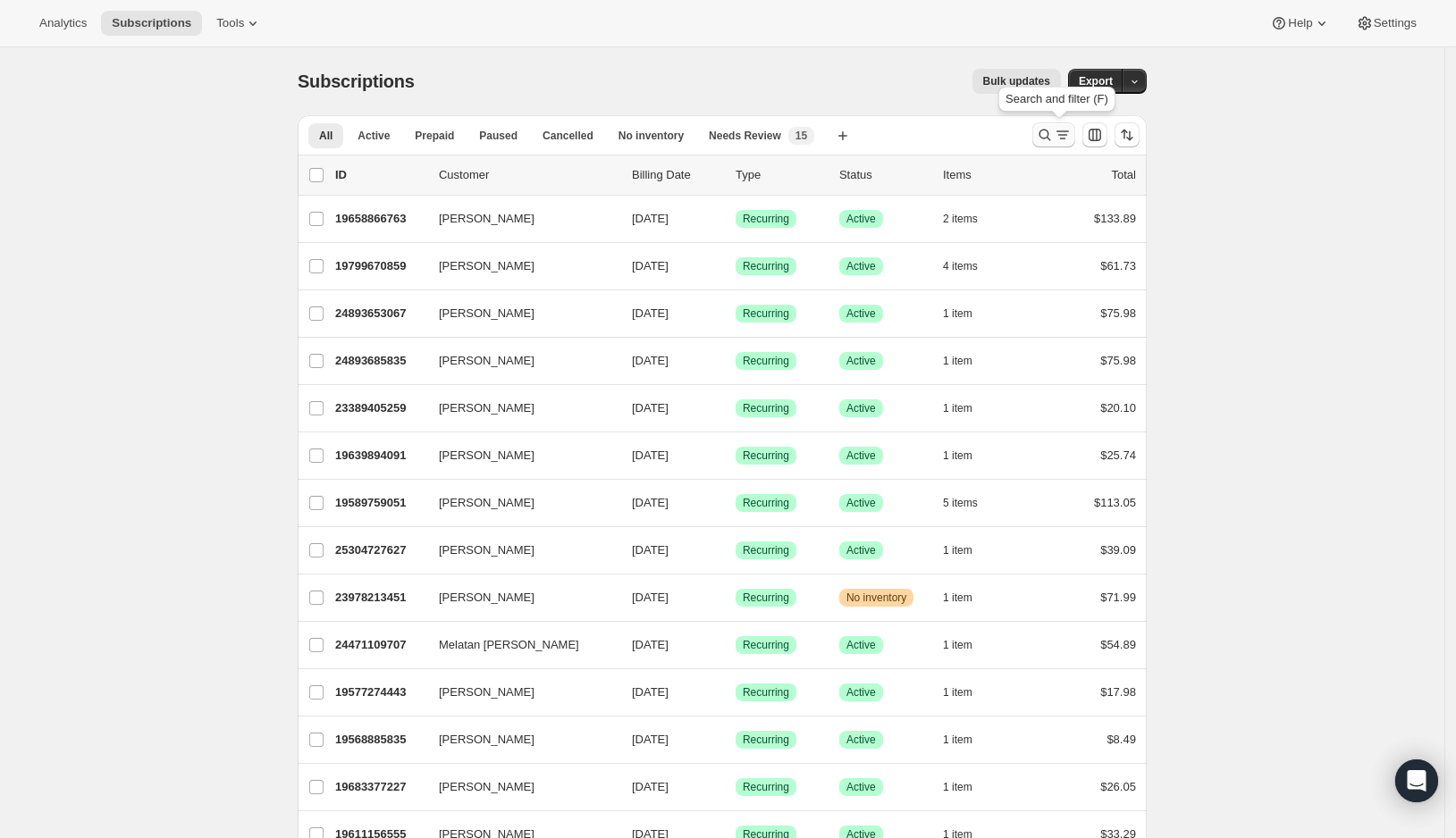
click at [1069, 145] on button "Search and filter results" at bounding box center [1053, 135] width 43 height 25
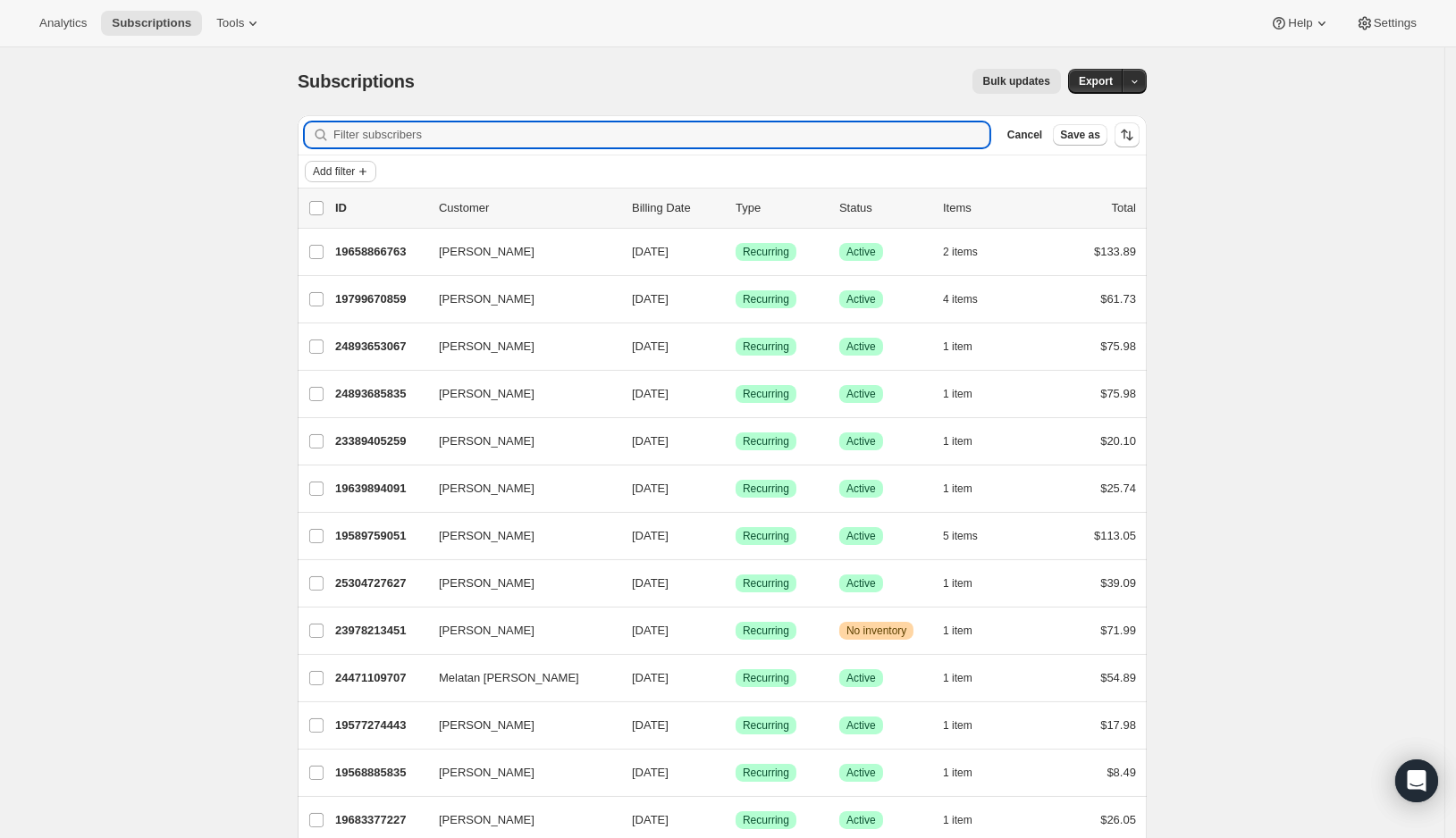
click at [367, 166] on icon "Add filter" at bounding box center [362, 171] width 14 height 14
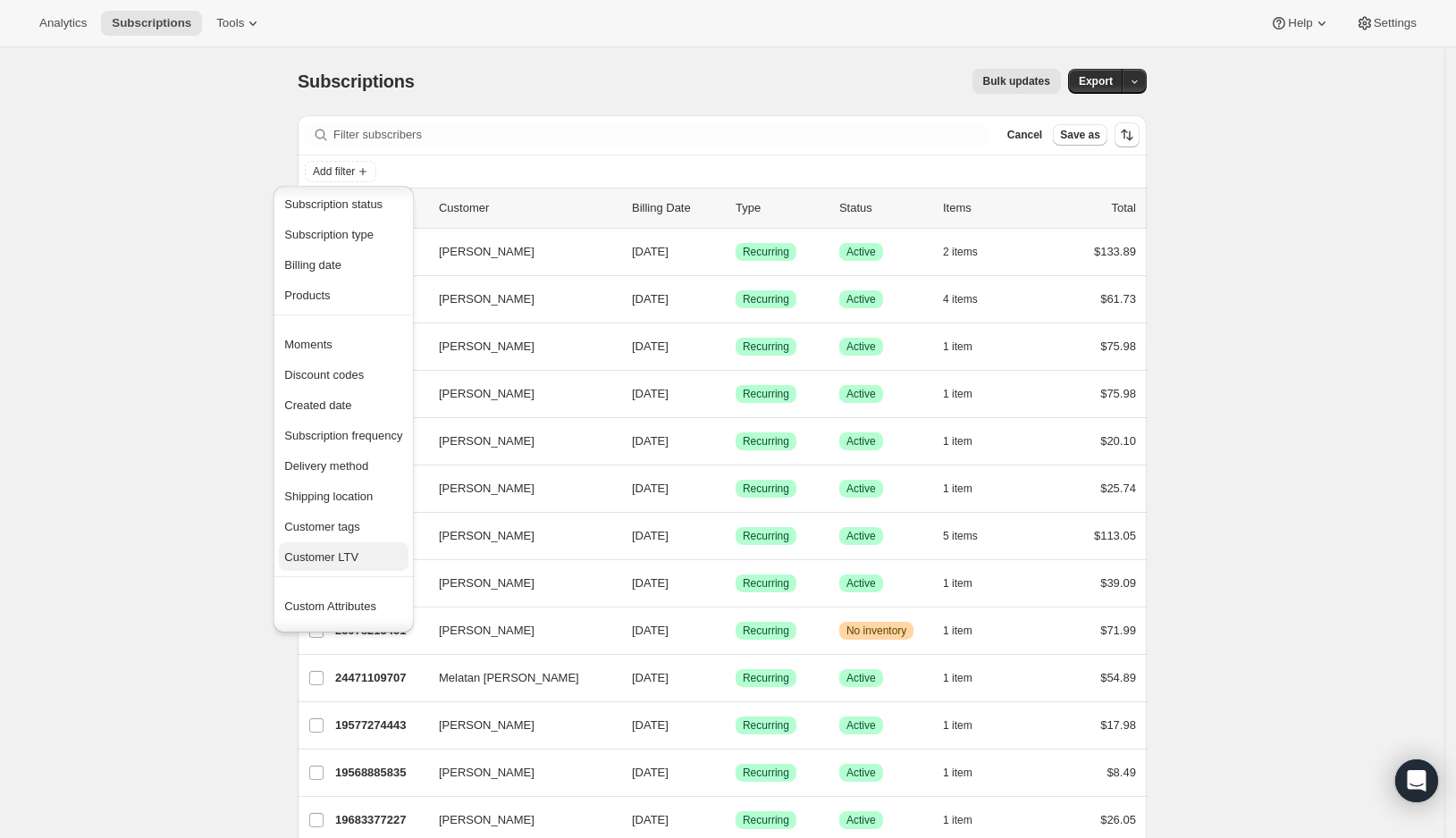
scroll to position [41, 0]
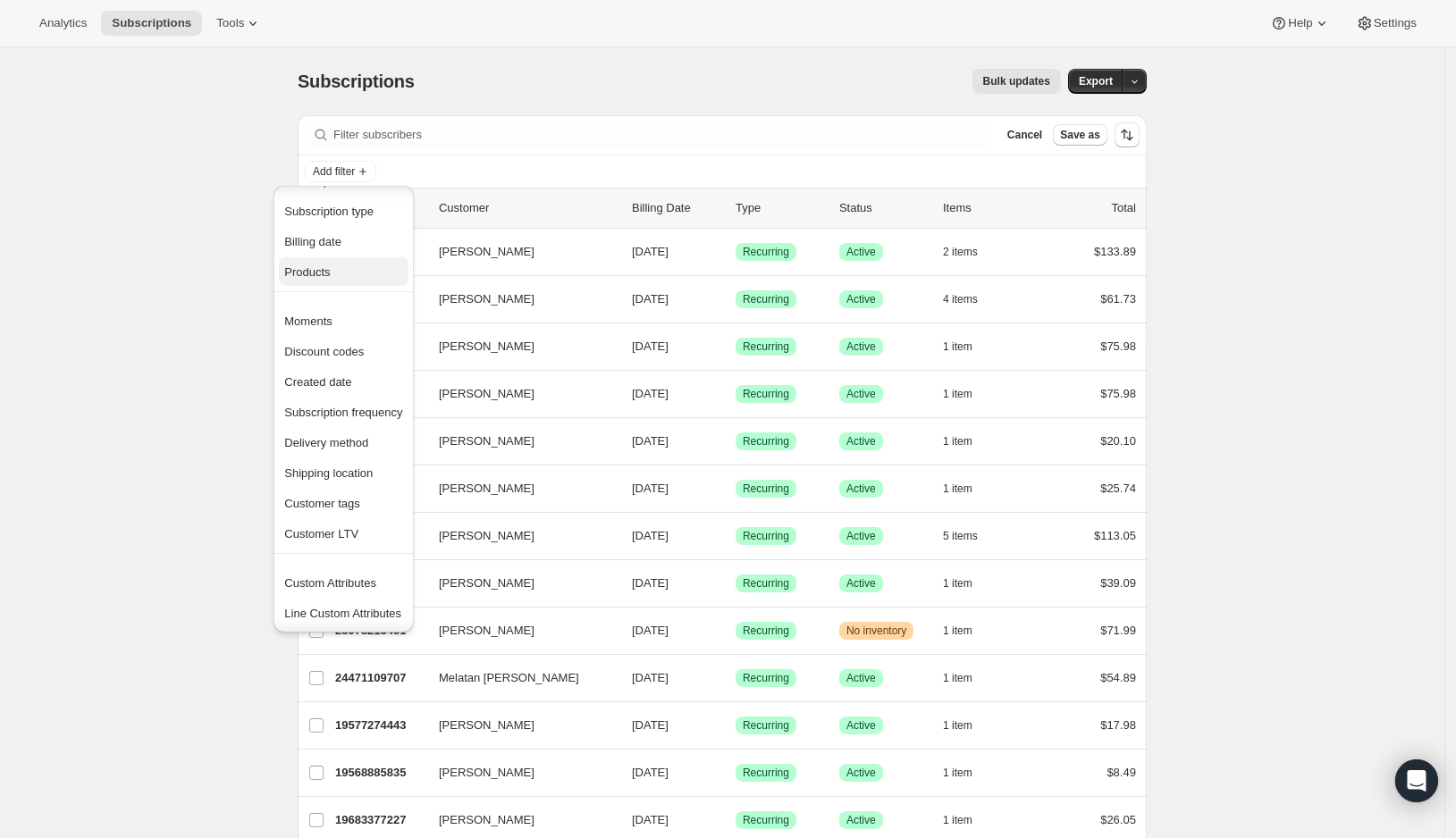
click at [321, 265] on span "Products" at bounding box center [307, 272] width 46 height 13
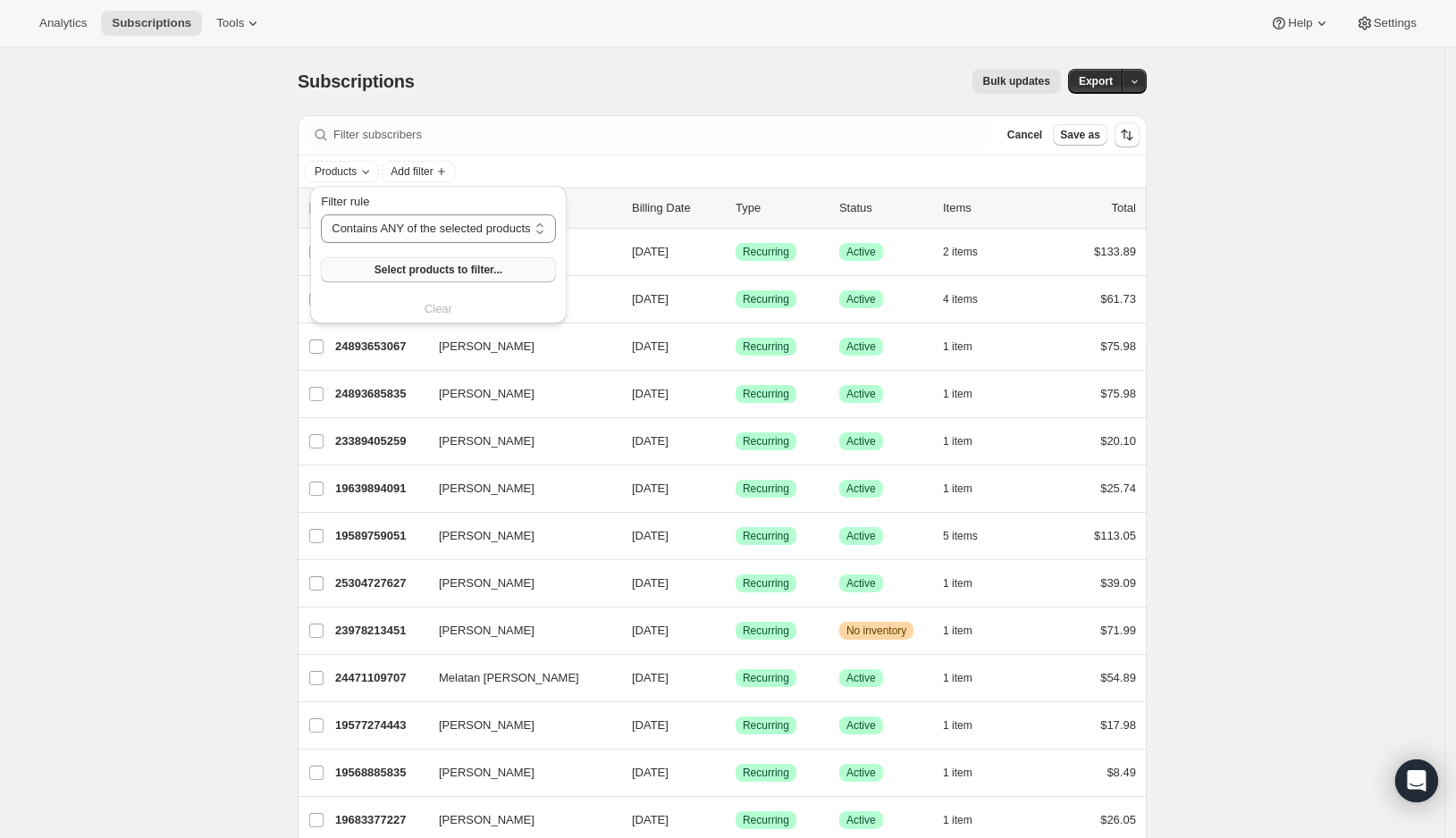
click at [362, 264] on button "Select products to filter..." at bounding box center [438, 270] width 234 height 25
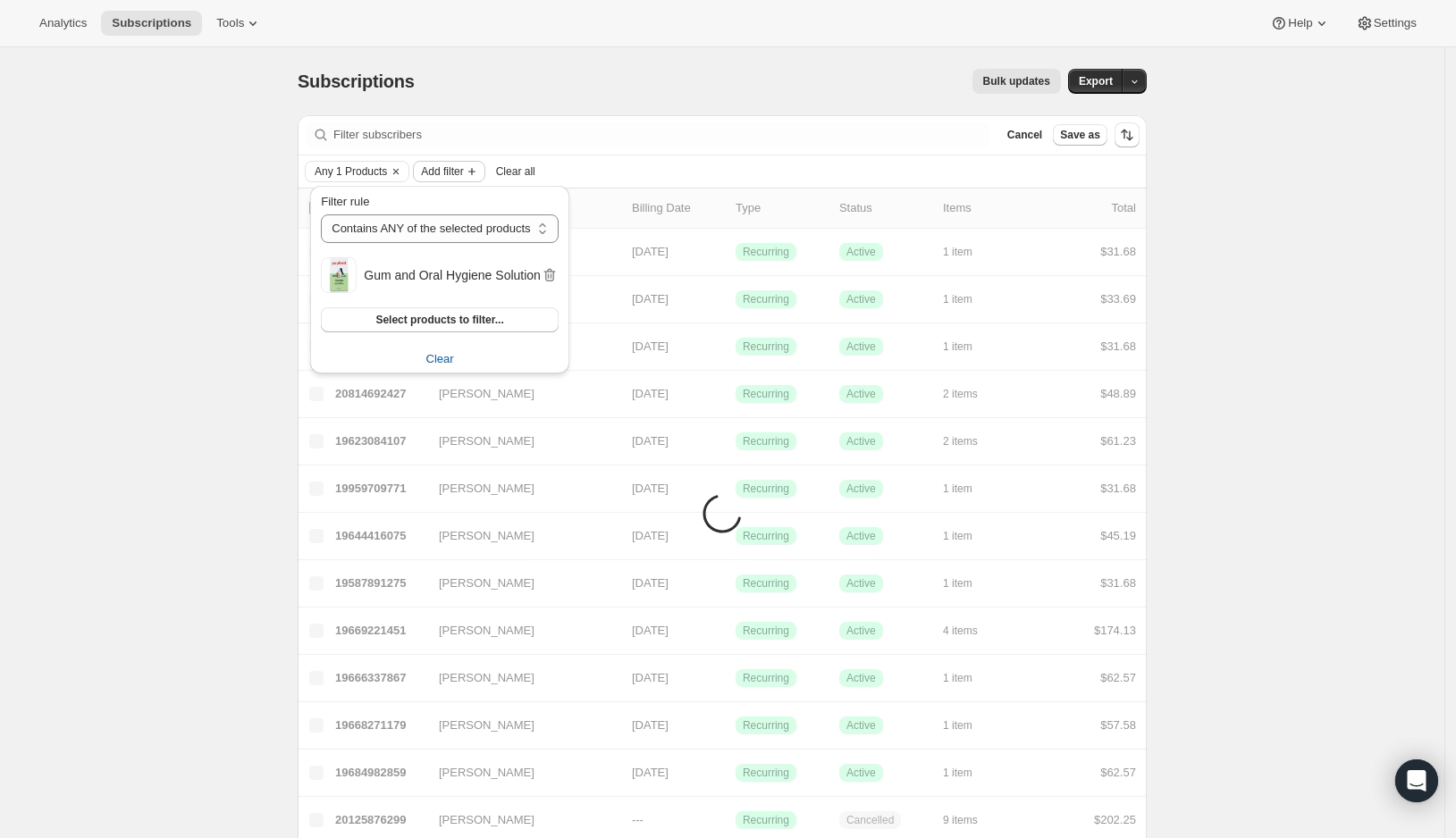
click at [450, 171] on span "Add filter" at bounding box center [442, 171] width 42 height 14
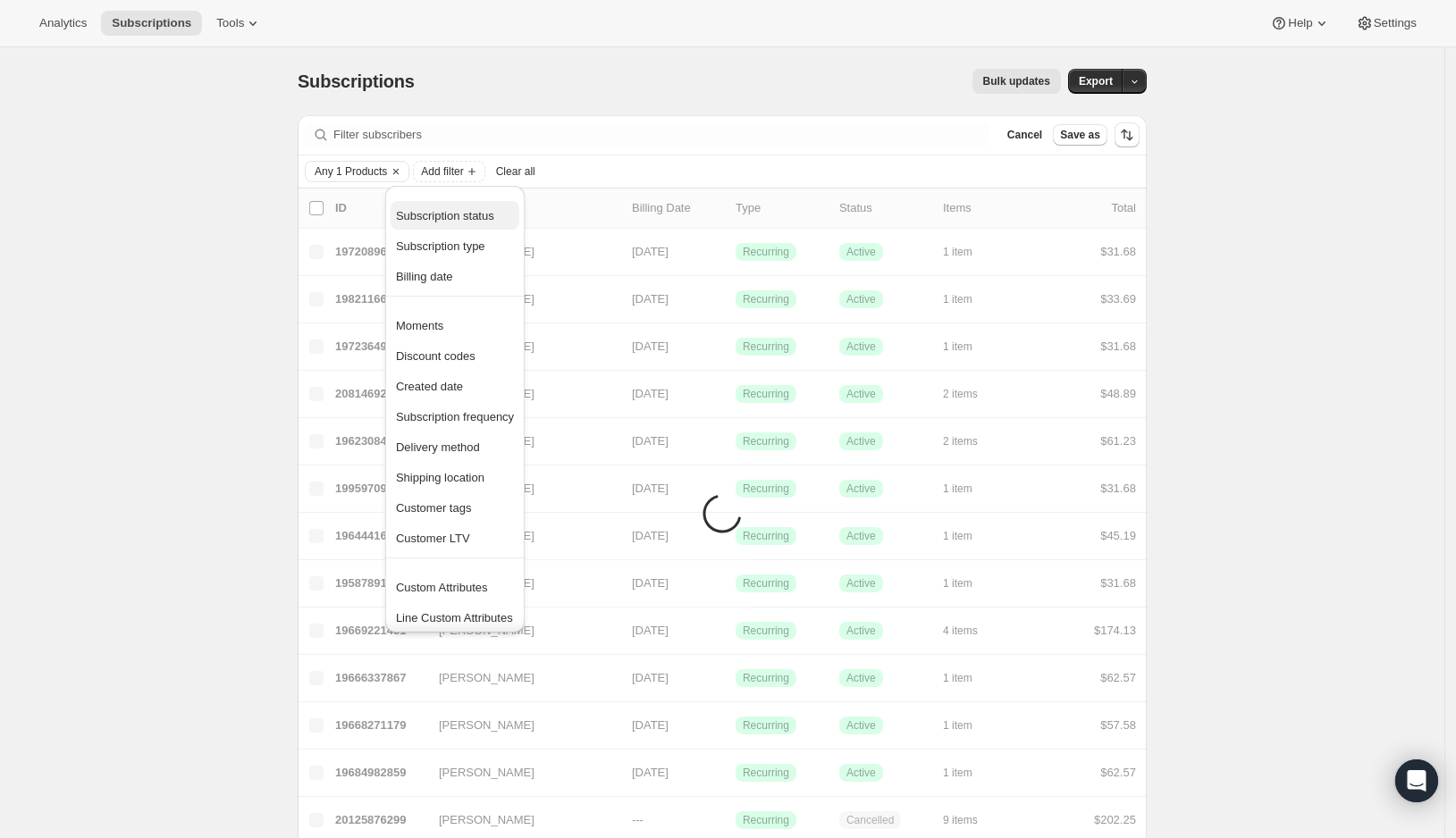
click at [453, 208] on span "Subscription status" at bounding box center [455, 216] width 118 height 18
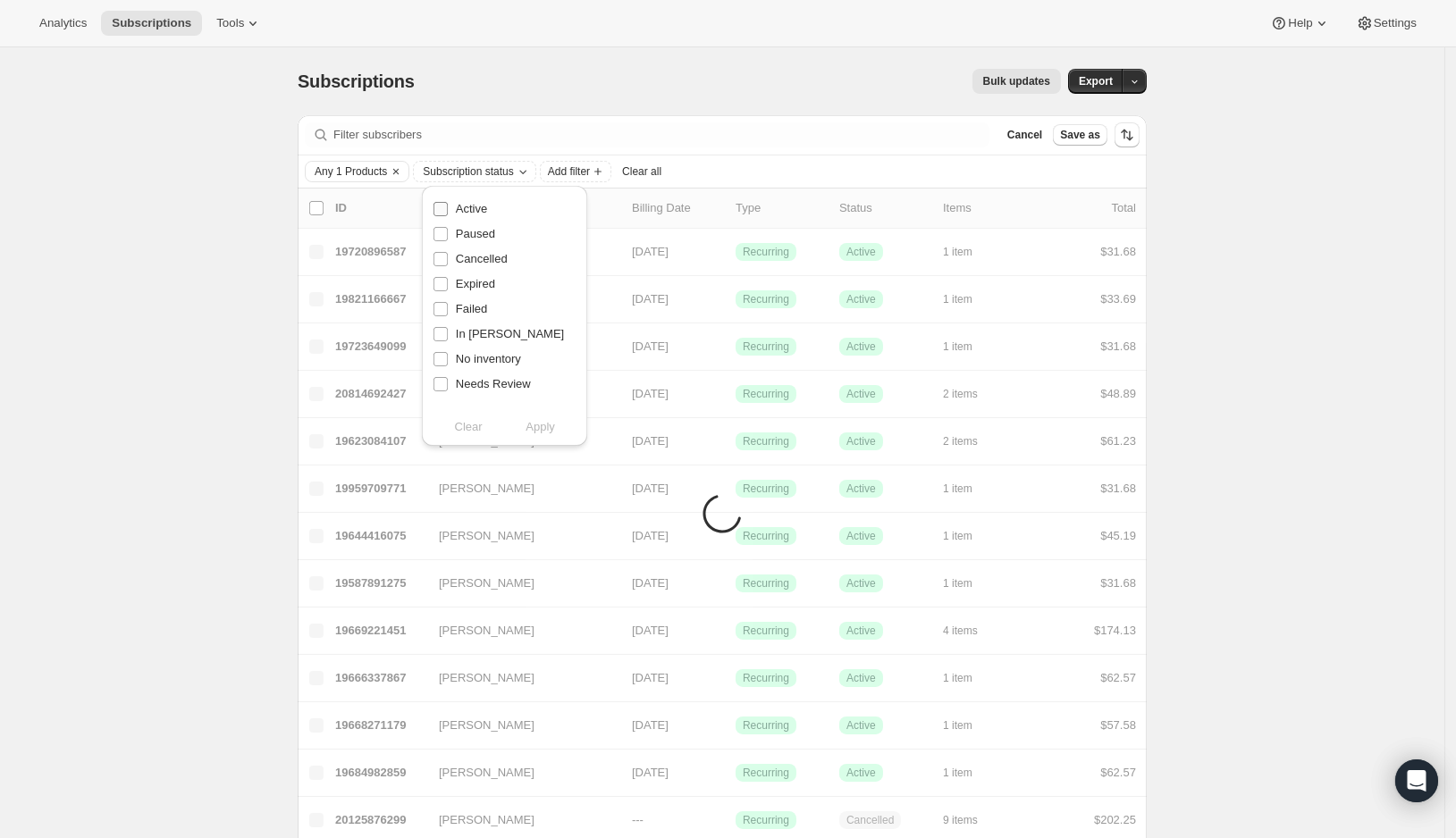
click at [460, 209] on span "Active" at bounding box center [471, 208] width 31 height 13
click at [448, 209] on input "Active" at bounding box center [440, 208] width 14 height 14
checkbox input "true"
click at [546, 422] on span "Apply" at bounding box center [540, 427] width 29 height 18
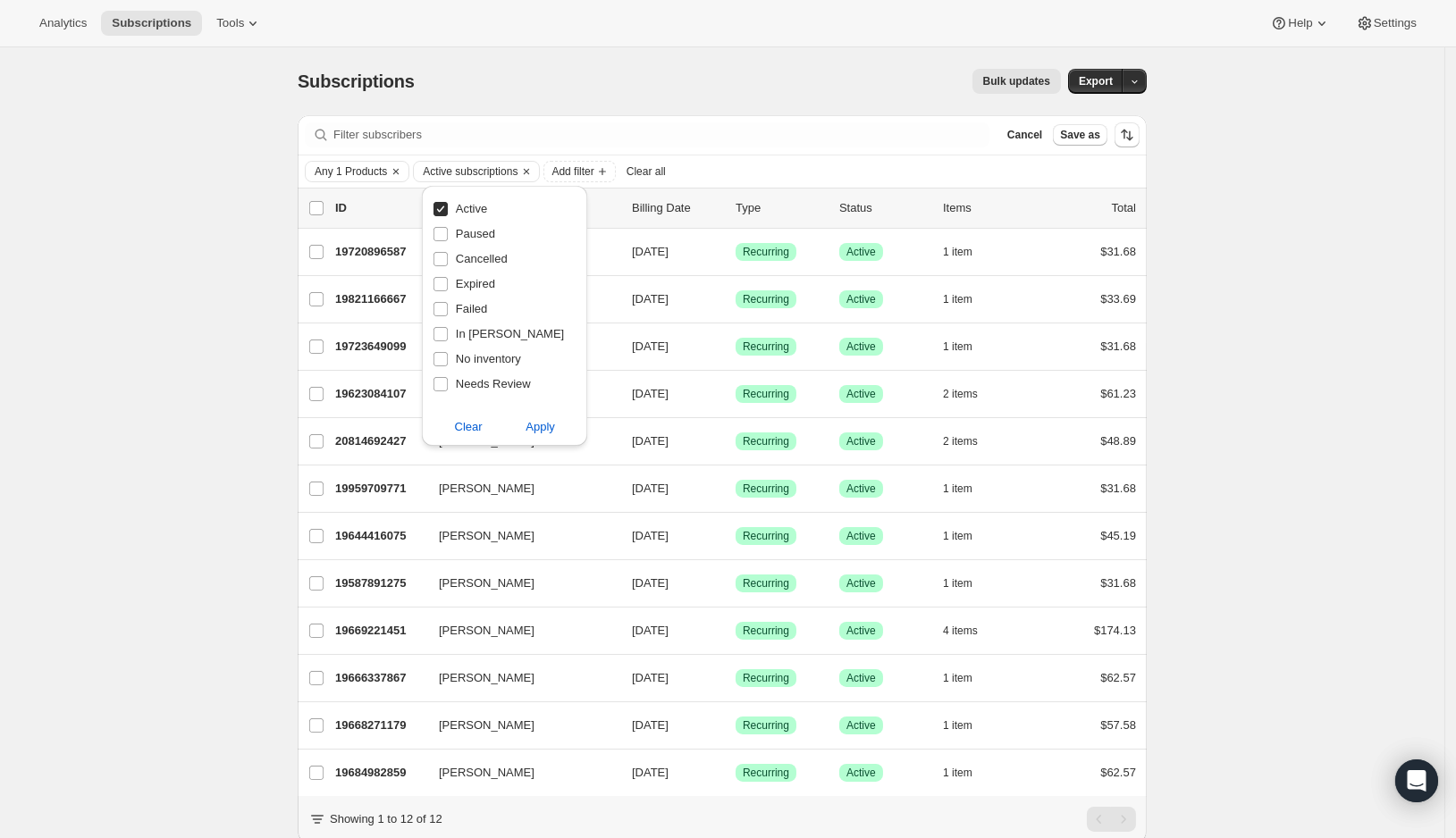
click at [217, 227] on div "Subscriptions. This page is ready Subscriptions Bulk updates More actions Bulk …" at bounding box center [721, 471] width 1444 height 848
click at [323, 208] on input "0 selected" at bounding box center [316, 208] width 14 height 14
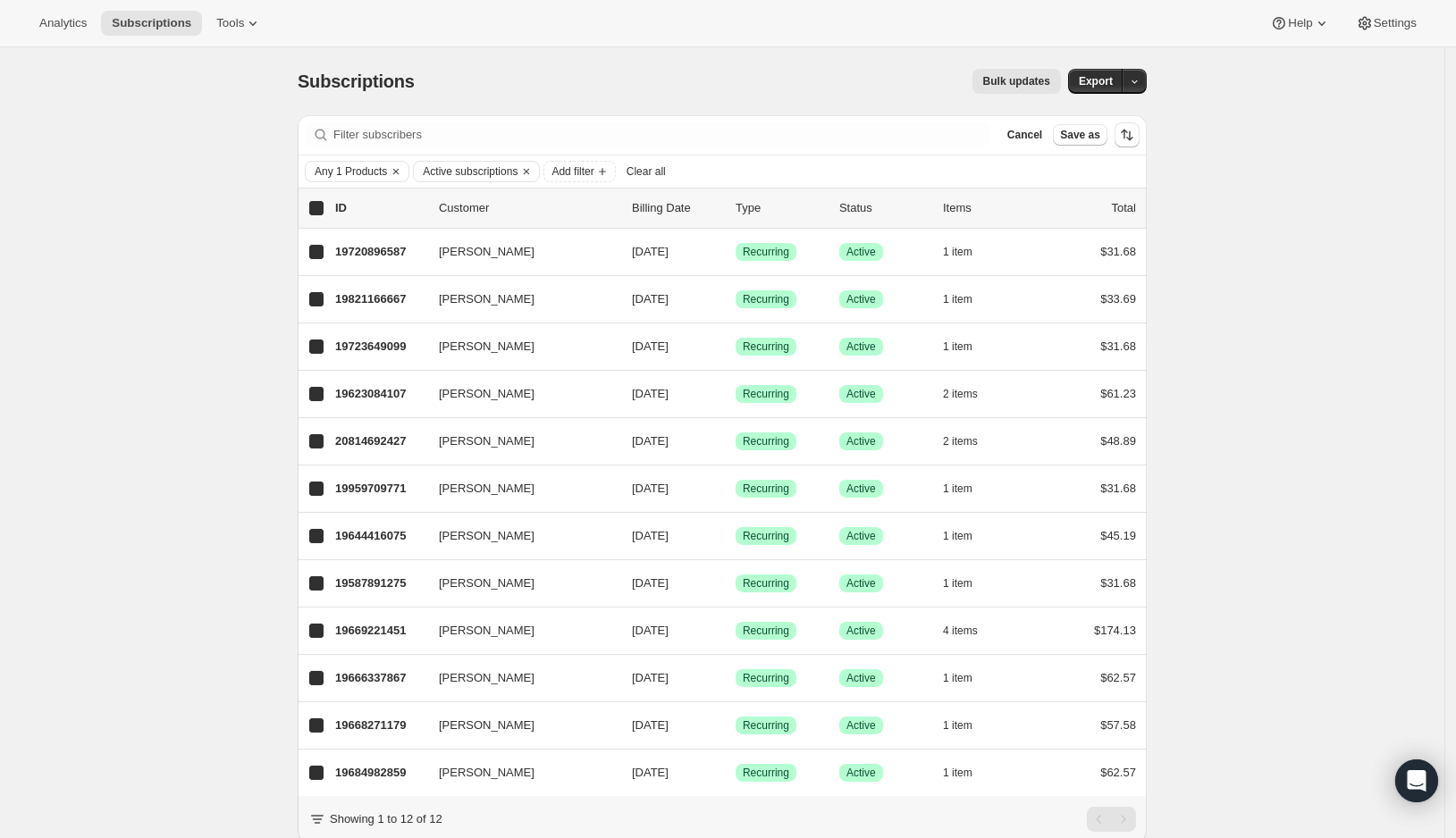
checkbox input "true"
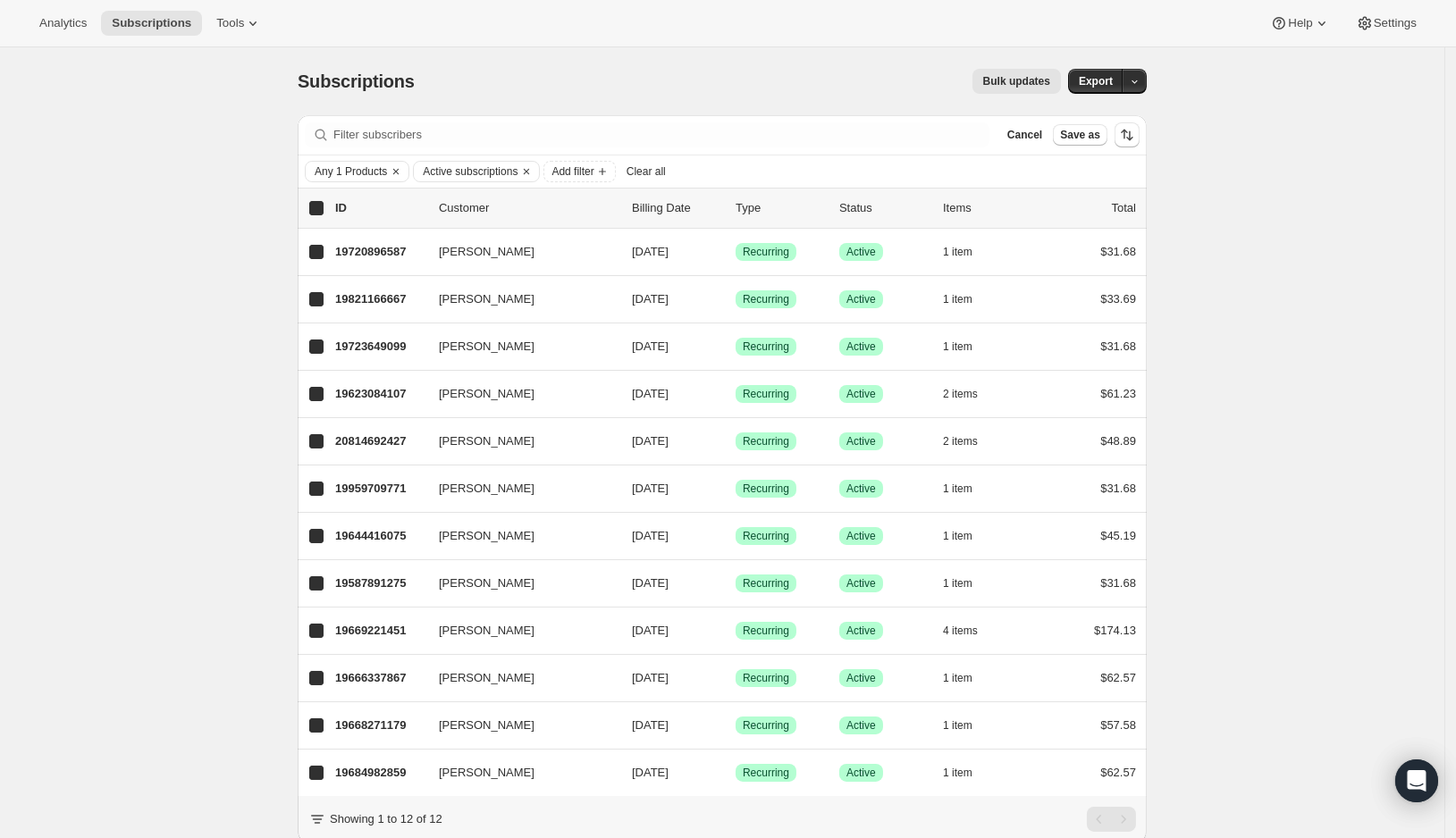
checkbox input "true"
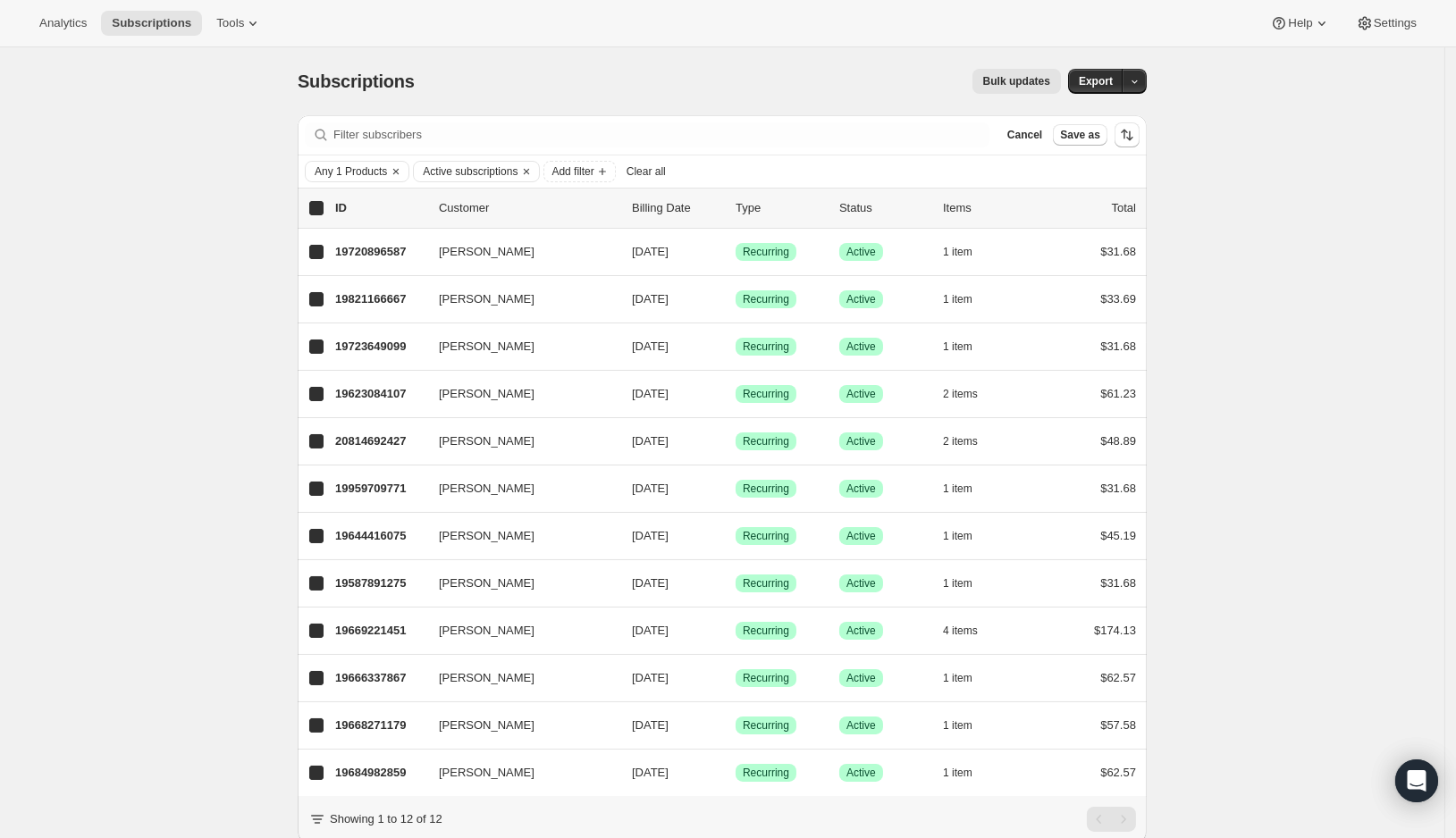
checkbox input "true"
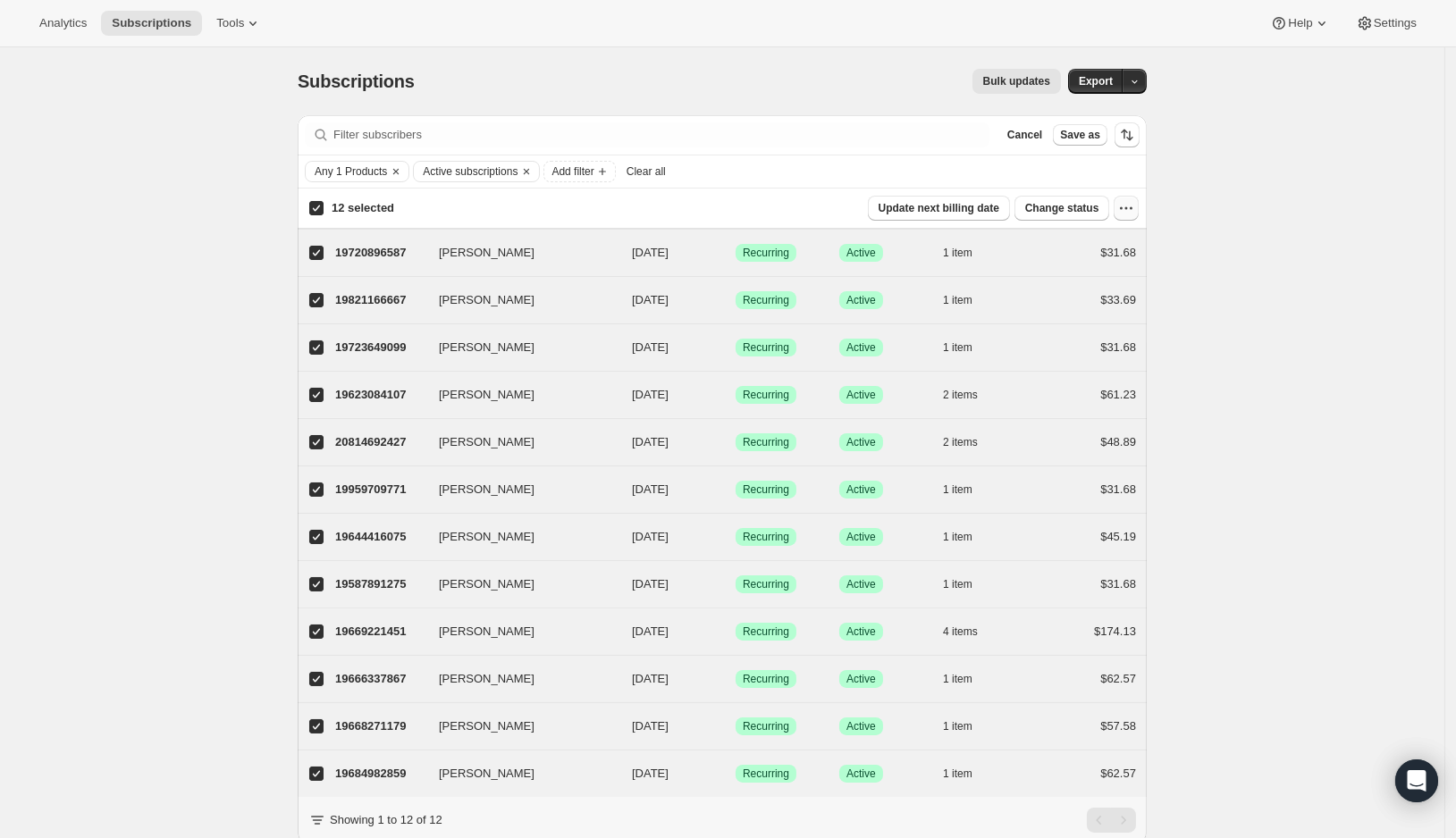
click at [1129, 205] on icon "button" at bounding box center [1125, 208] width 18 height 18
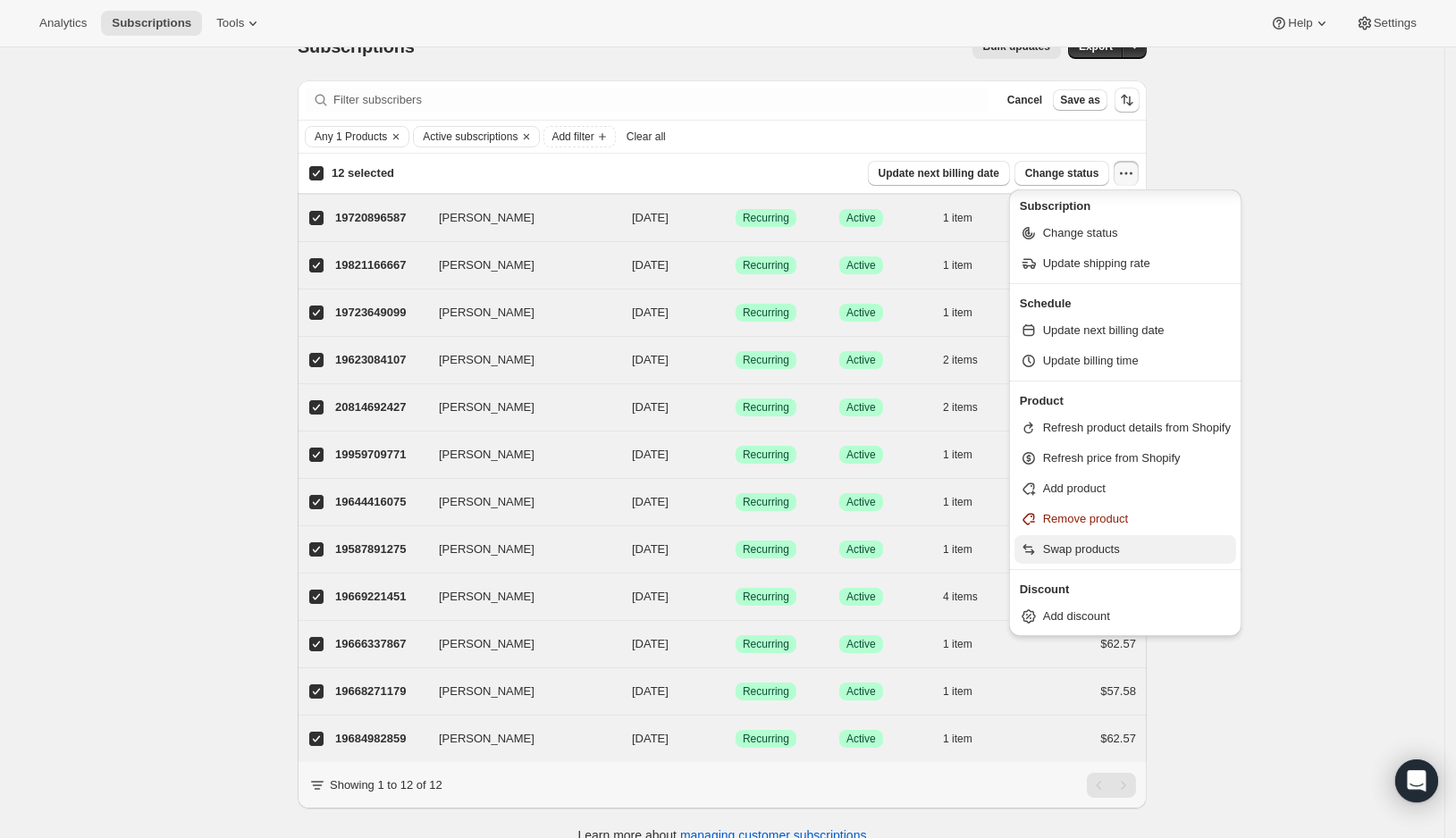
scroll to position [44, 0]
